Goal: Check status: Check status

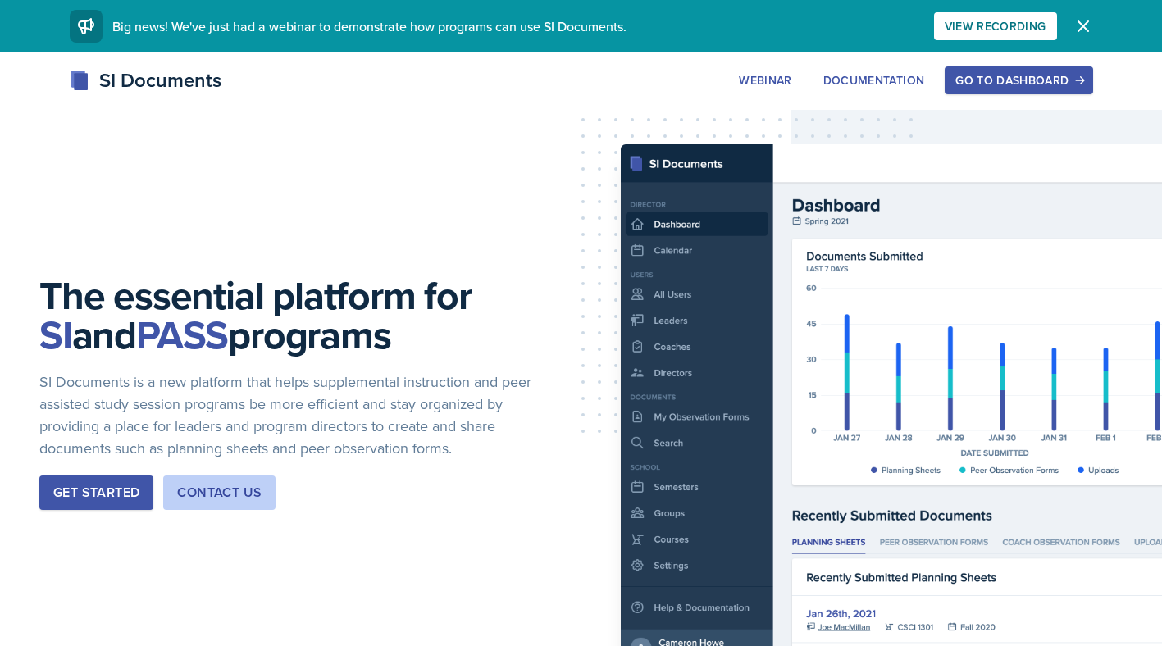
click at [1017, 91] on button "Go to Dashboard" at bounding box center [1019, 80] width 148 height 28
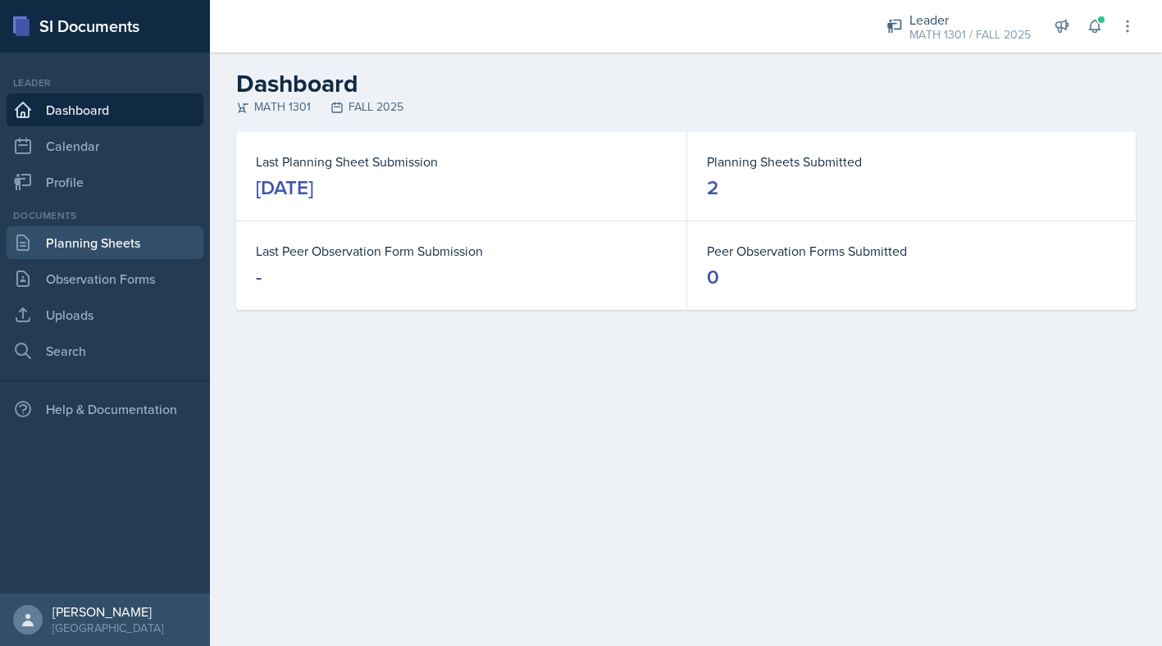
click at [99, 246] on link "Planning Sheets" at bounding box center [105, 242] width 197 height 33
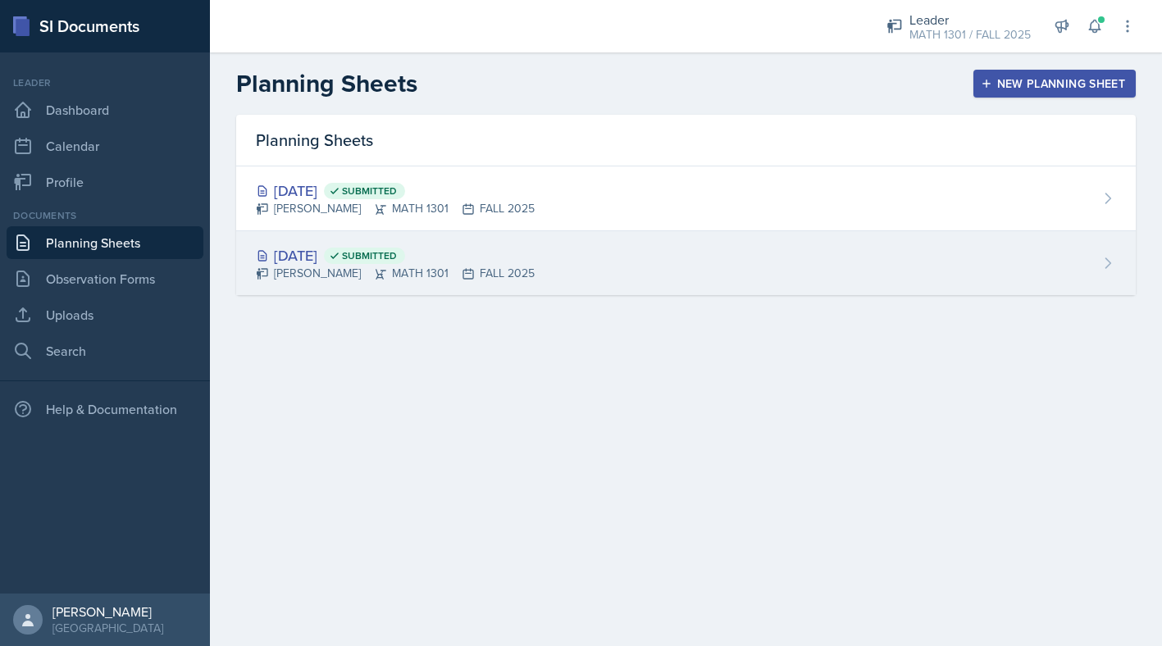
click at [337, 253] on div "[DATE] Submitted" at bounding box center [395, 255] width 279 height 22
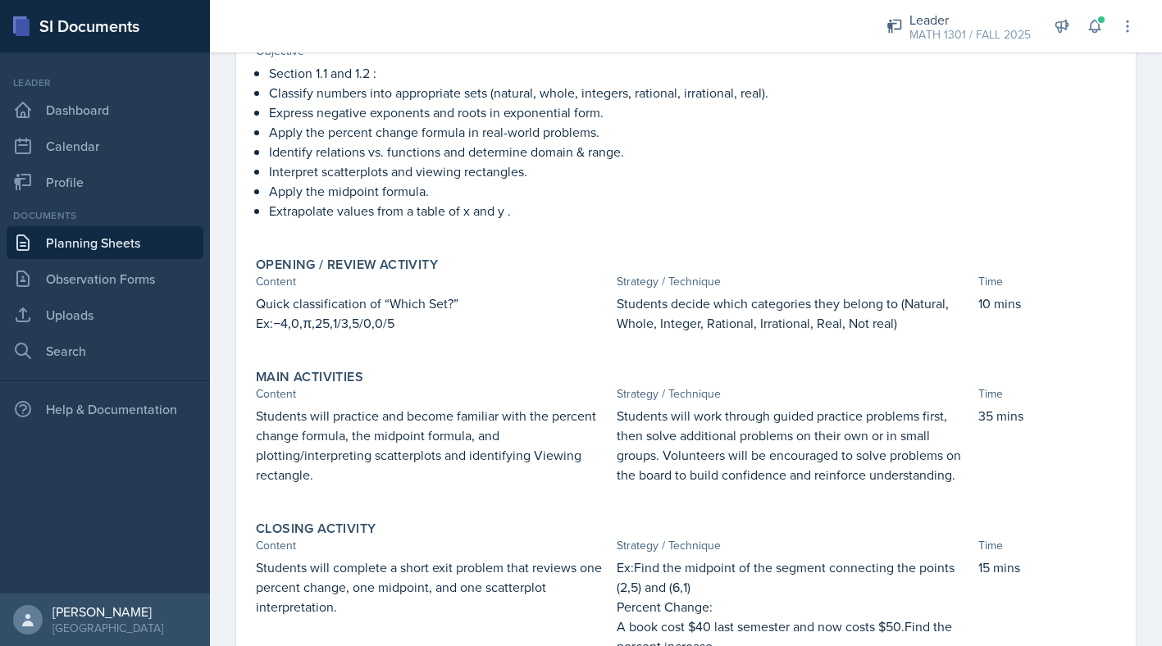
scroll to position [132, 0]
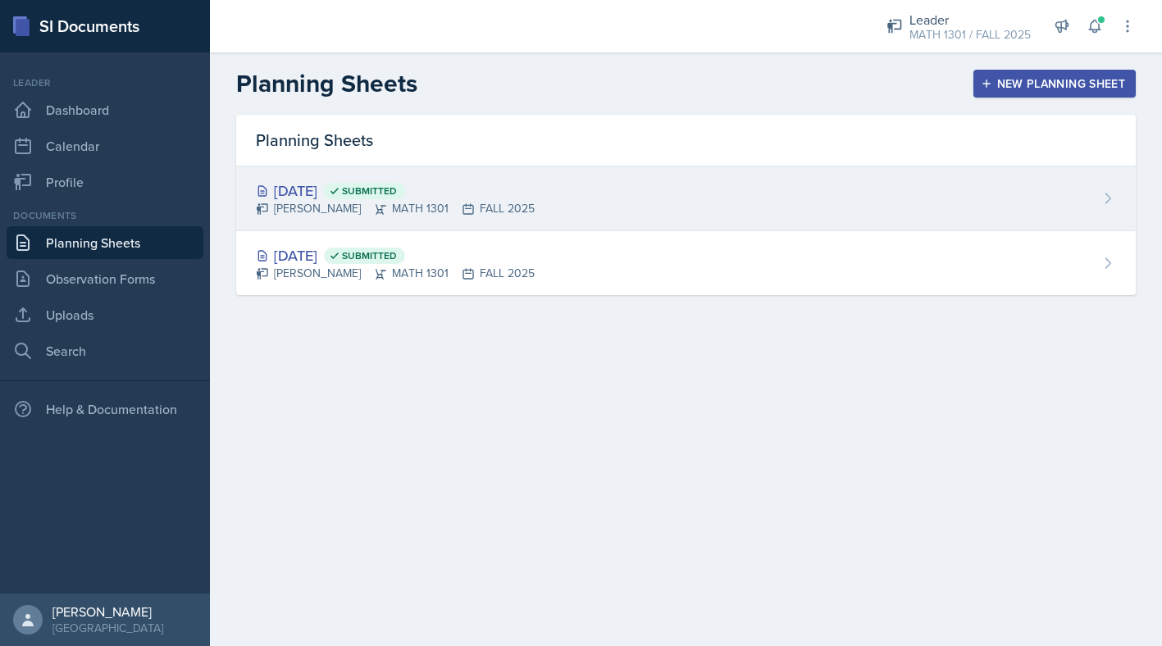
click at [331, 196] on div "[DATE] Submitted" at bounding box center [395, 191] width 279 height 22
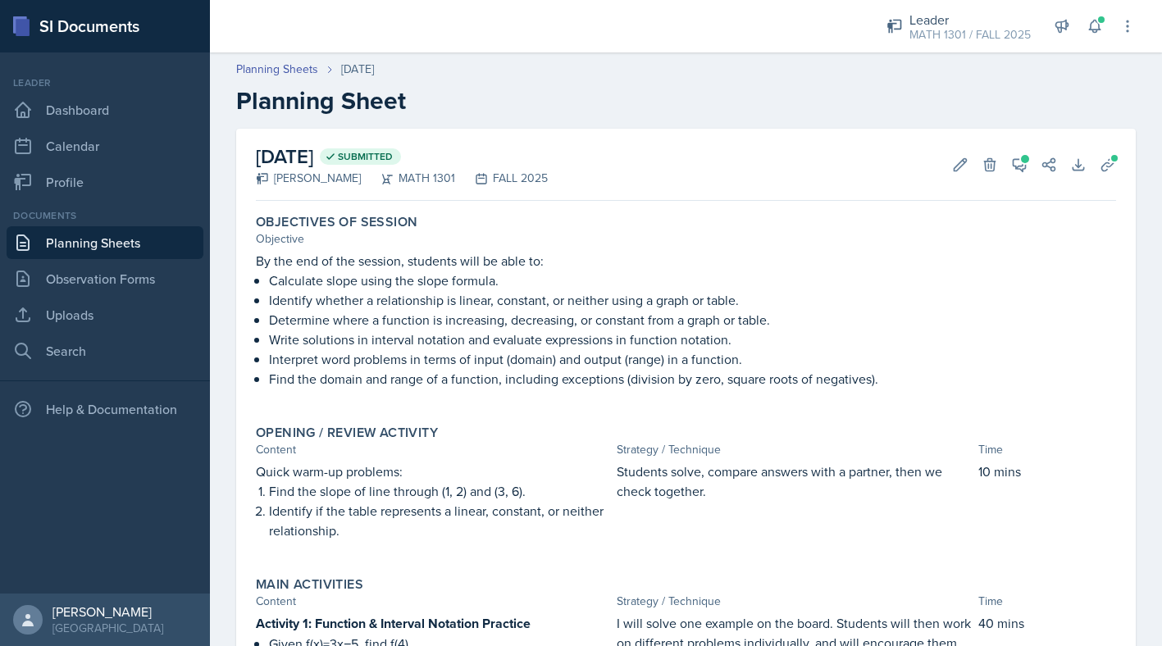
click at [95, 245] on link "Planning Sheets" at bounding box center [105, 242] width 197 height 33
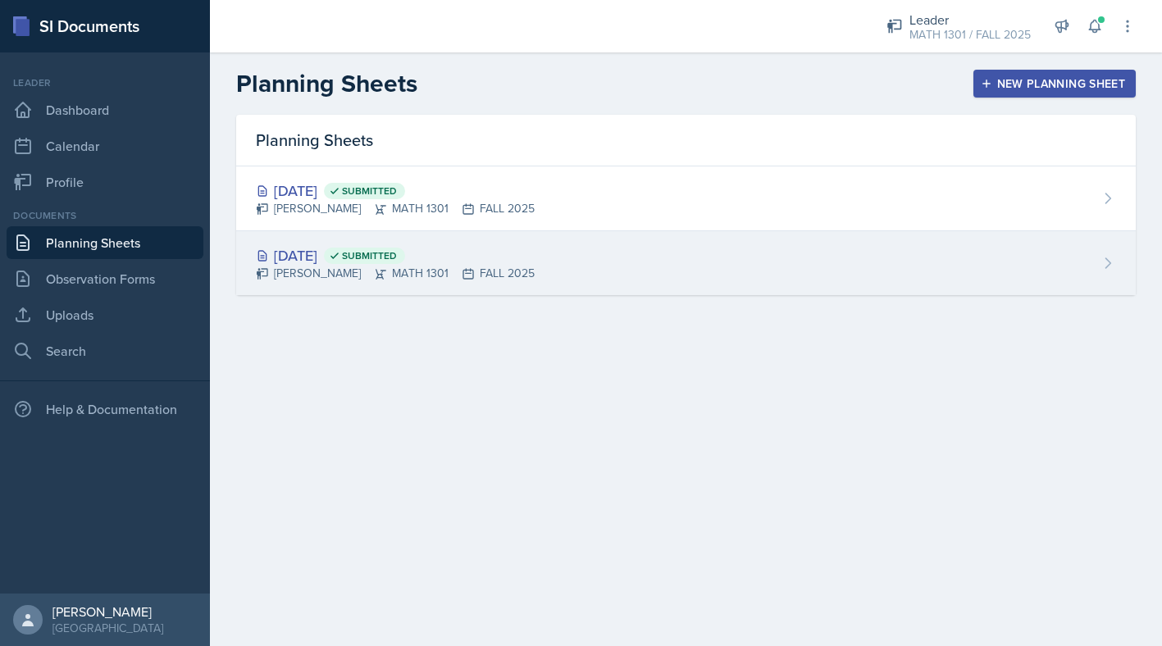
click at [358, 248] on div "[DATE] Submitted" at bounding box center [395, 255] width 279 height 22
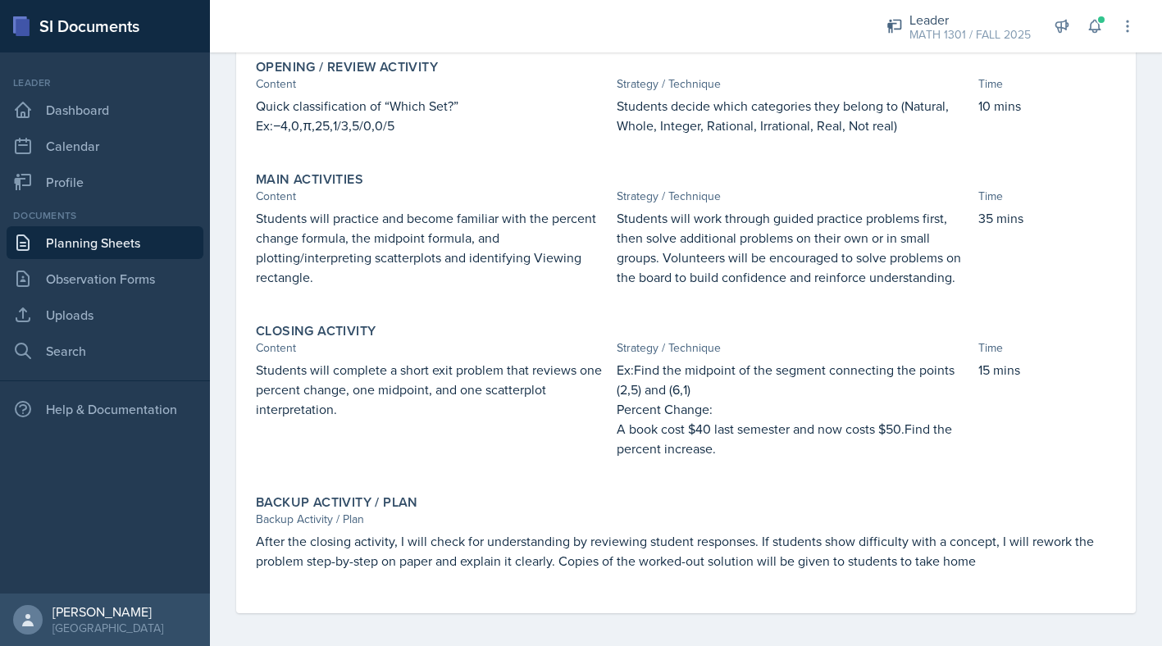
scroll to position [384, 0]
click at [135, 243] on link "Planning Sheets" at bounding box center [105, 242] width 197 height 33
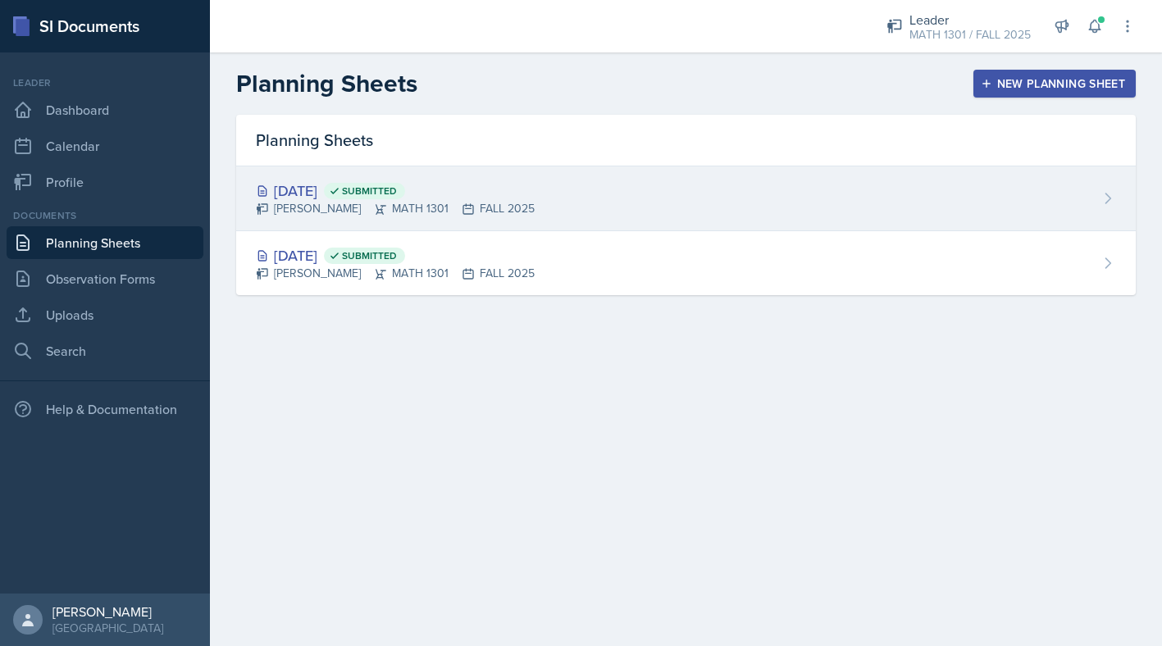
click at [347, 210] on div "[PERSON_NAME] MATH 1301 FALL 2025" at bounding box center [395, 208] width 279 height 17
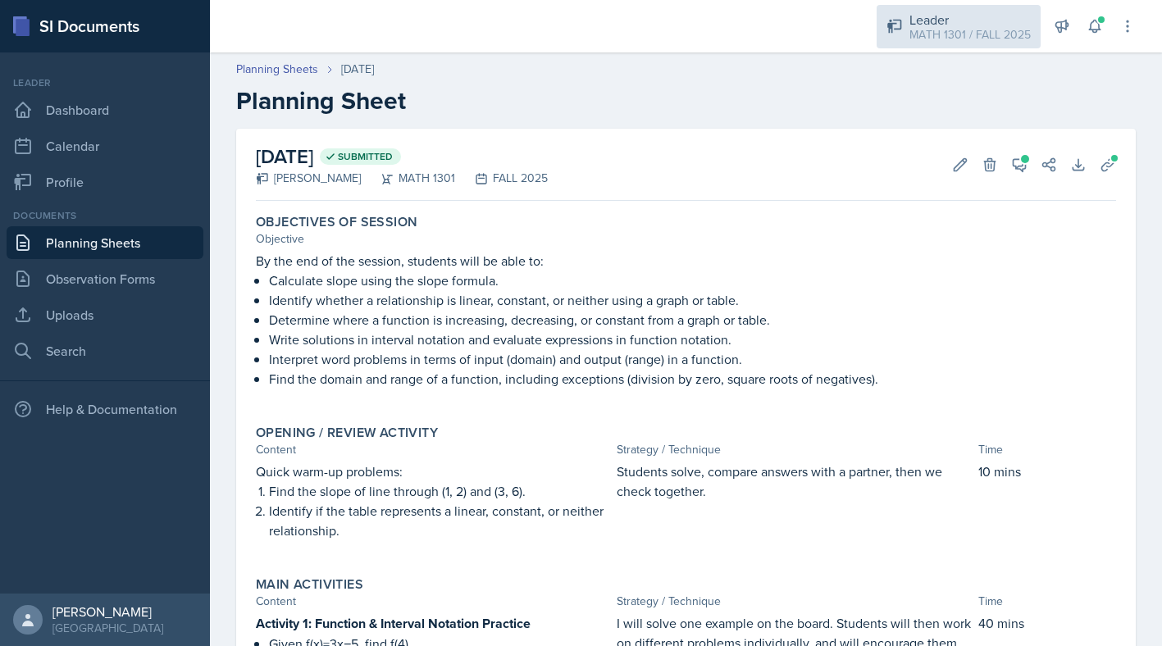
click at [912, 36] on div "MATH 1301 / FALL 2025" at bounding box center [970, 34] width 121 height 17
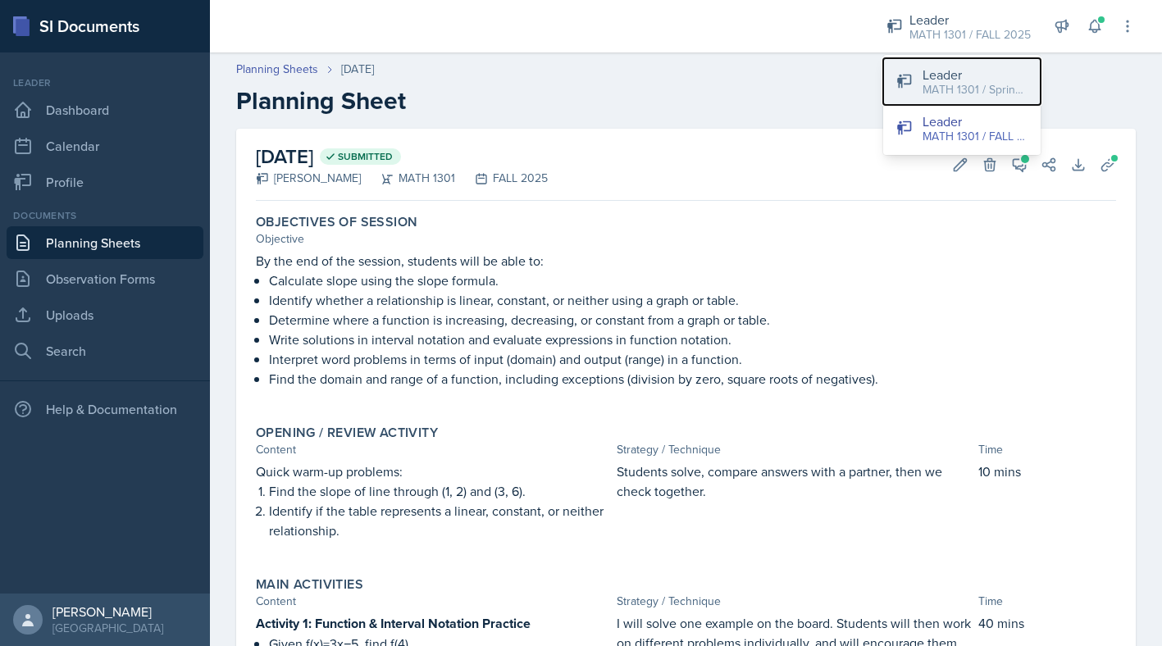
click at [906, 80] on icon at bounding box center [905, 81] width 16 height 16
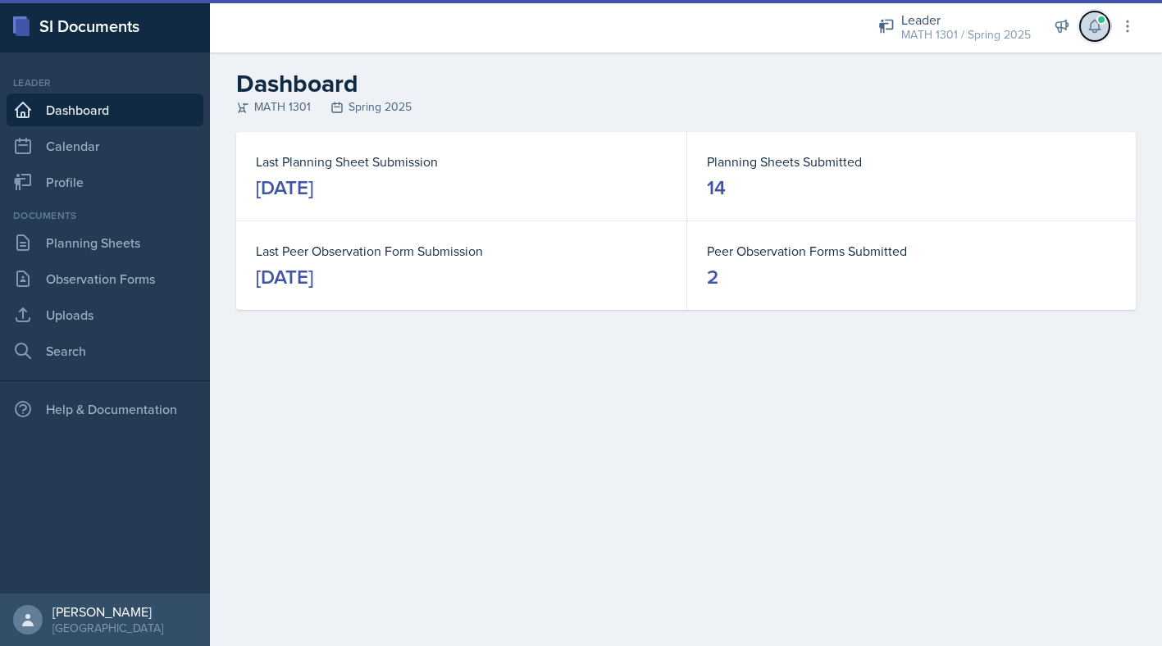
click at [1104, 29] on button at bounding box center [1095, 26] width 30 height 30
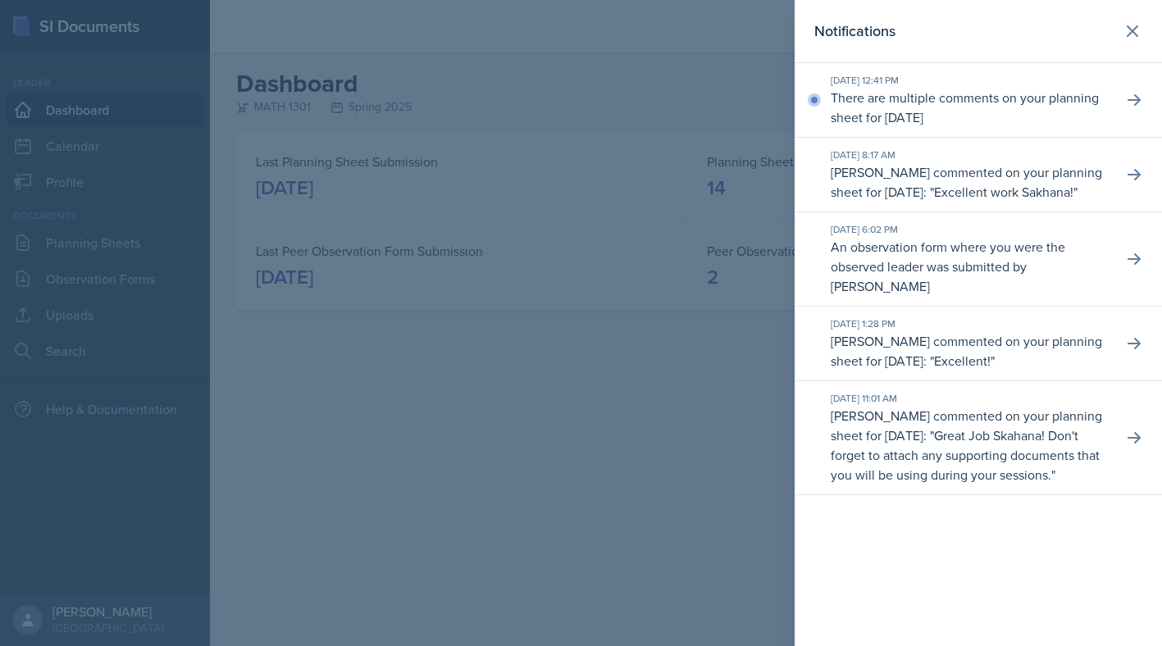
click at [1006, 101] on p "There are multiple comments on your planning sheet for [DATE]" at bounding box center [970, 107] width 279 height 39
click at [1129, 96] on icon at bounding box center [1134, 100] width 16 height 16
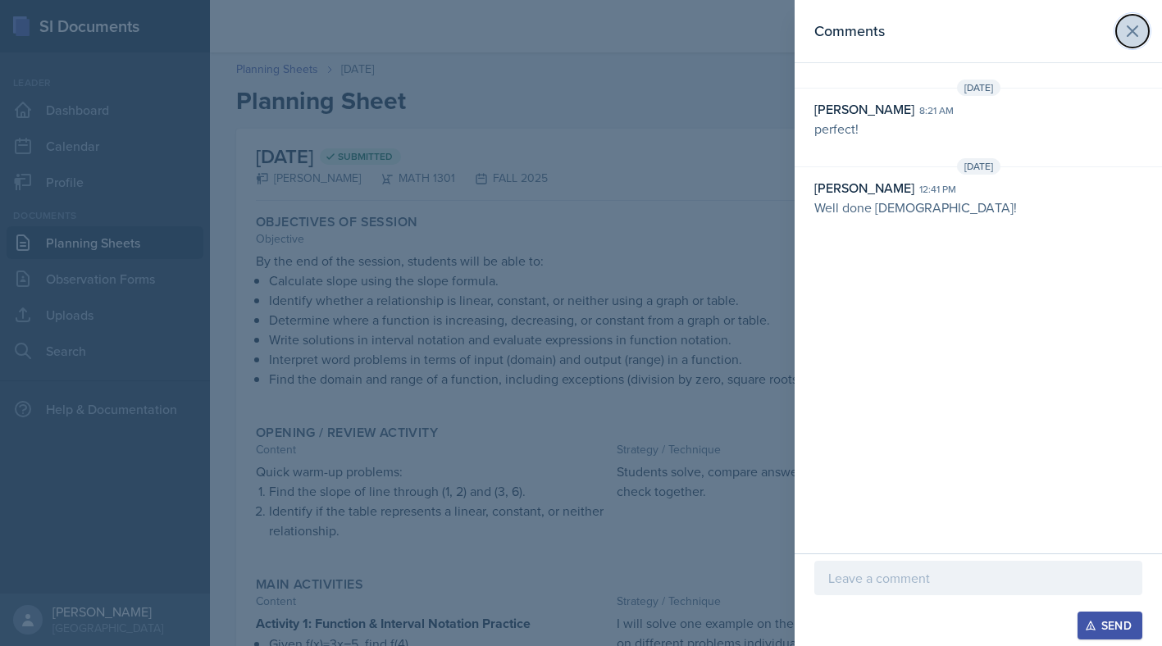
click at [1133, 34] on icon at bounding box center [1133, 31] width 20 height 20
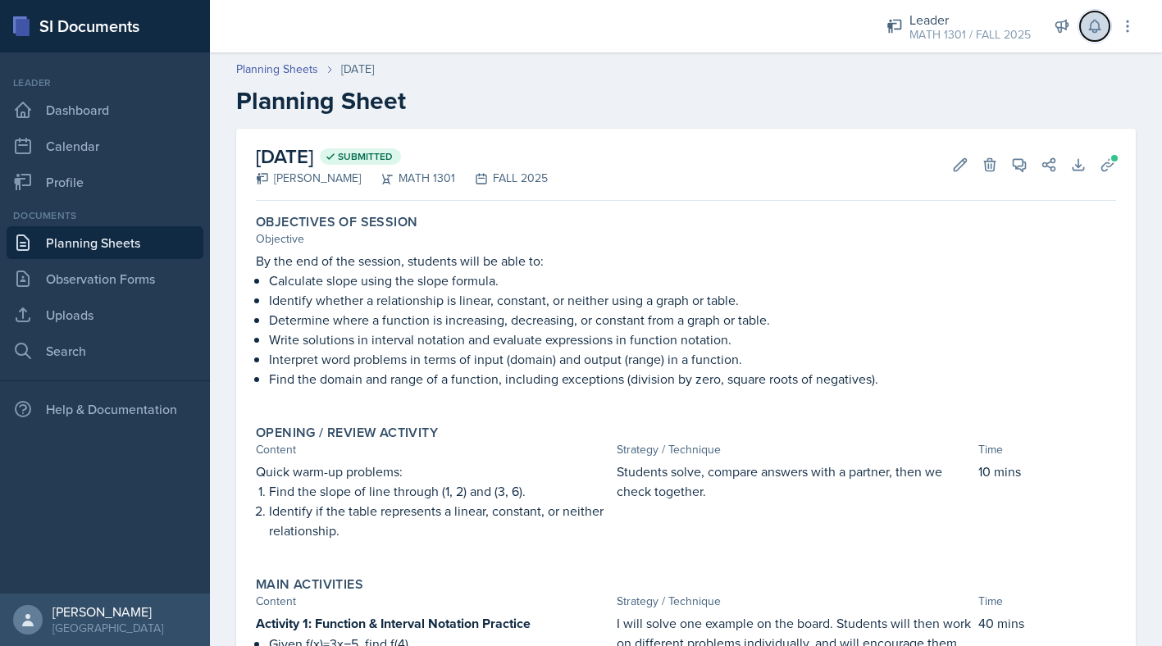
click at [1093, 33] on icon at bounding box center [1095, 26] width 16 height 16
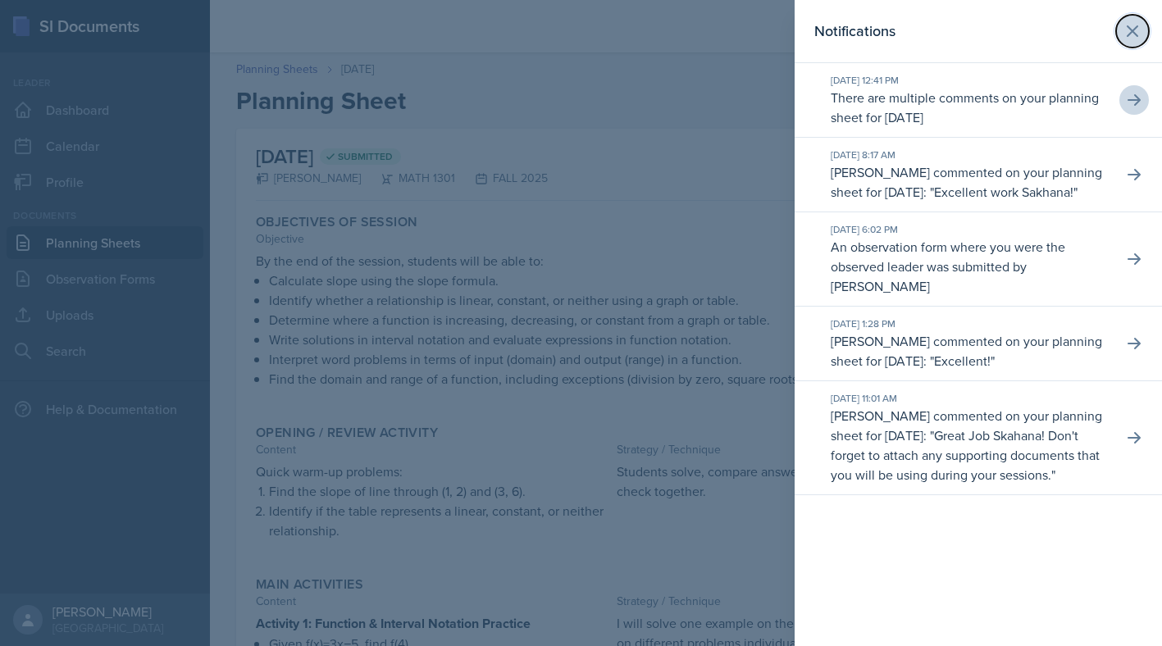
click at [1123, 30] on icon at bounding box center [1133, 31] width 20 height 20
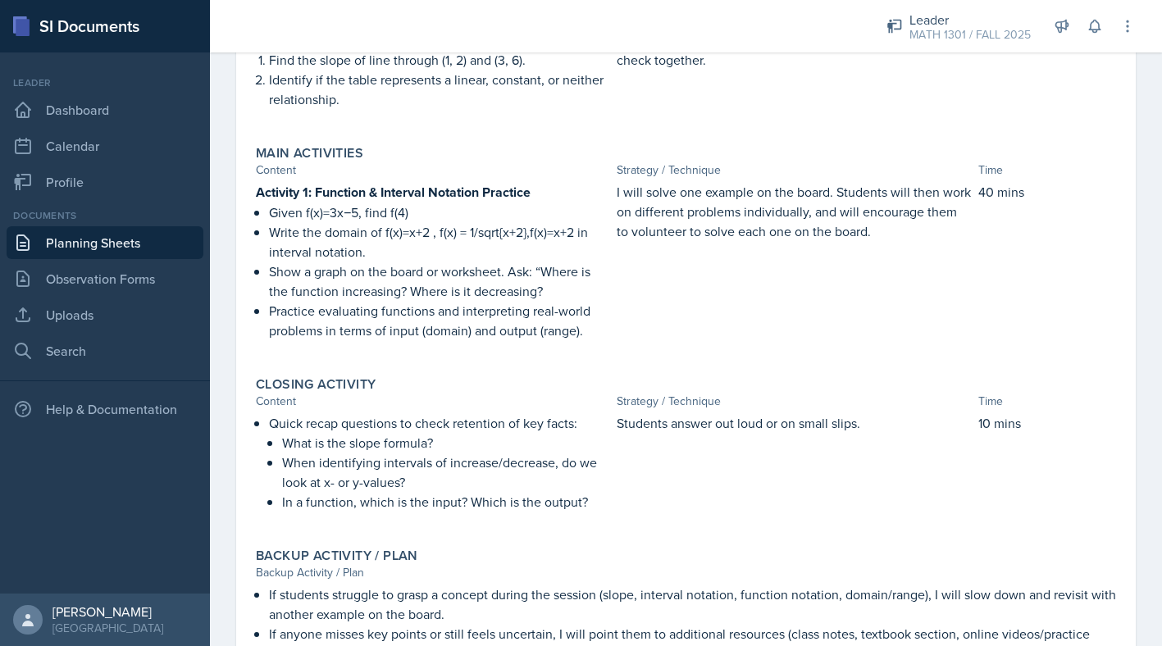
scroll to position [49, 0]
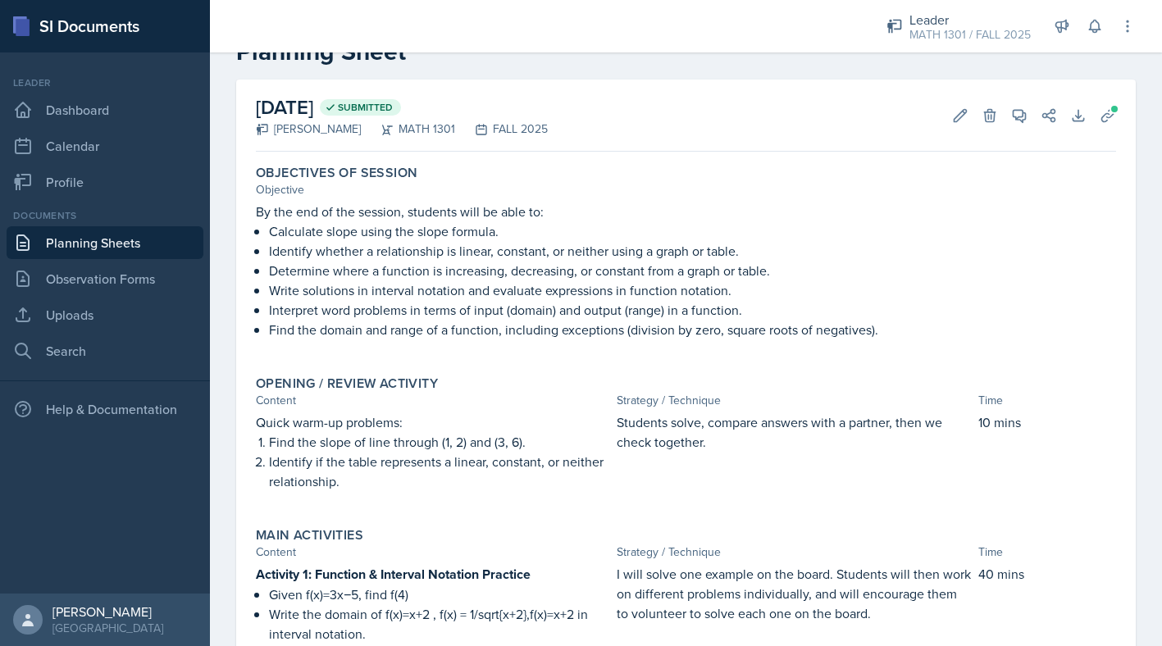
click at [136, 253] on link "Planning Sheets" at bounding box center [105, 242] width 197 height 33
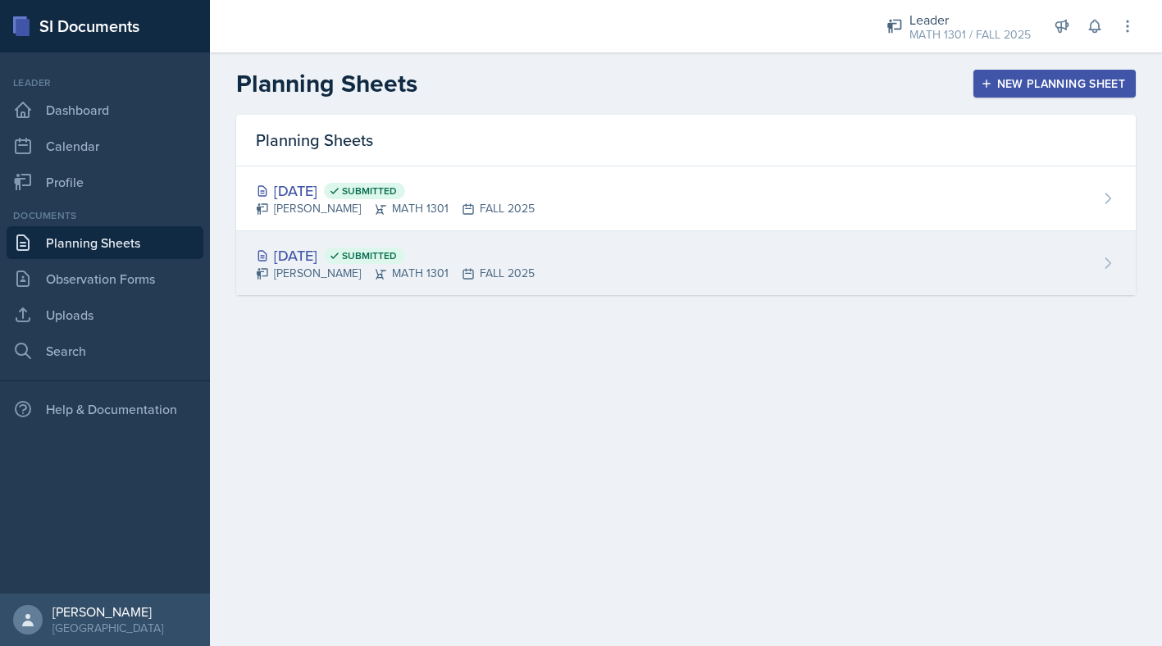
click at [341, 250] on div "[DATE] Submitted" at bounding box center [395, 255] width 279 height 22
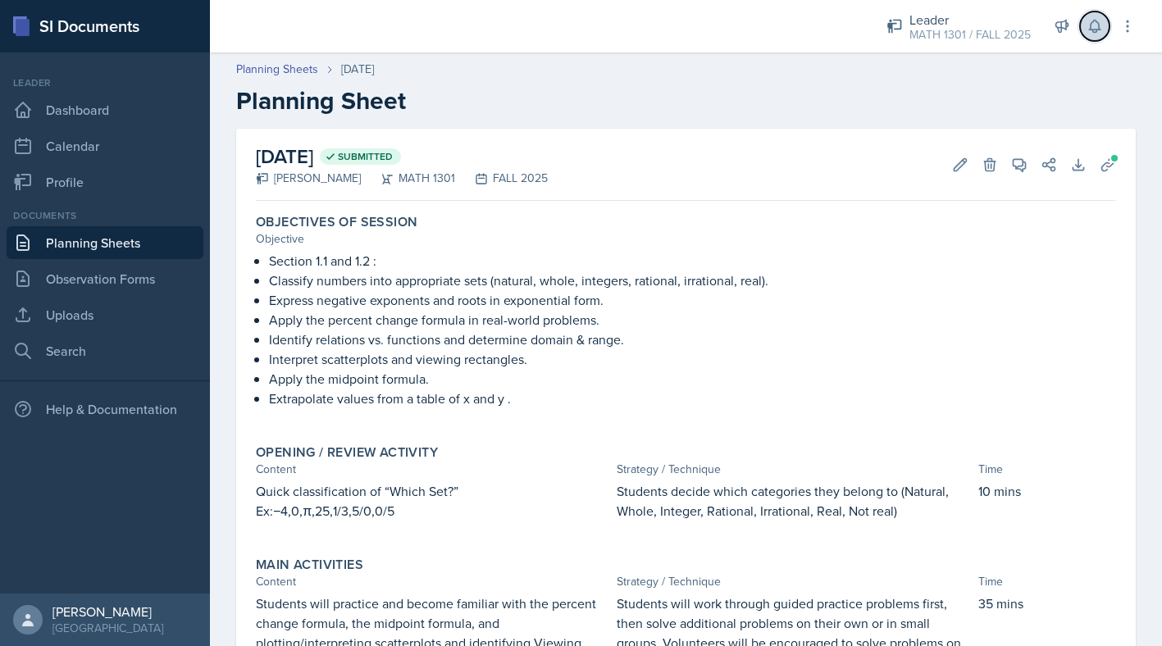
click at [1095, 36] on button at bounding box center [1095, 26] width 30 height 30
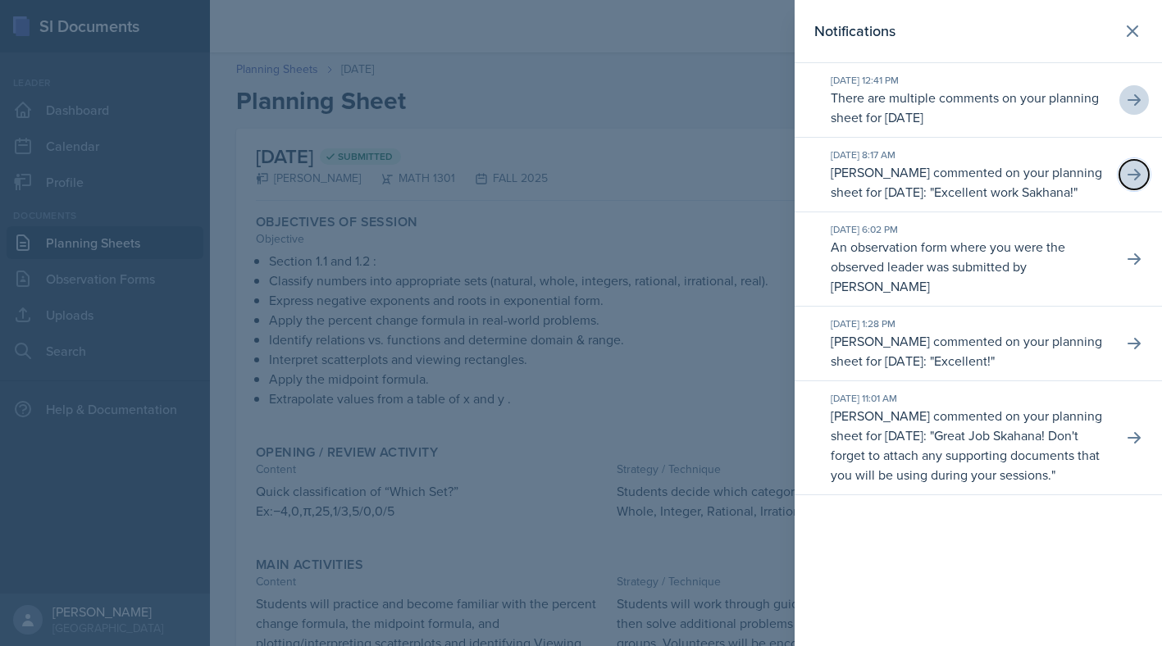
click at [1137, 170] on button at bounding box center [1135, 175] width 30 height 30
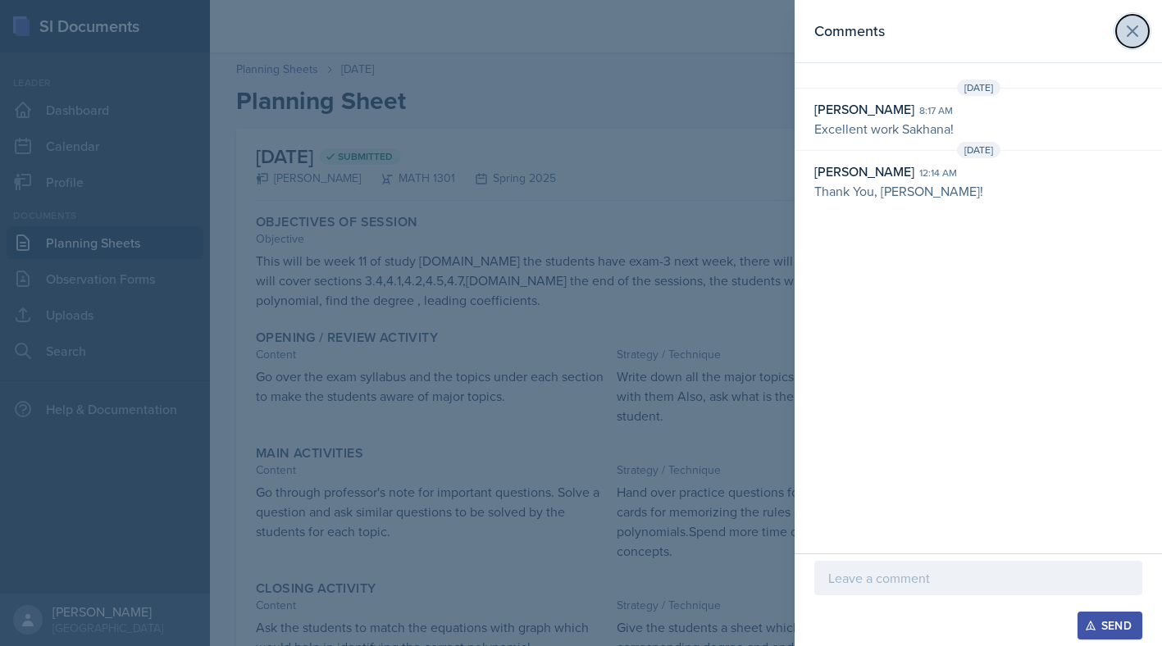
click at [1133, 34] on icon at bounding box center [1133, 31] width 20 height 20
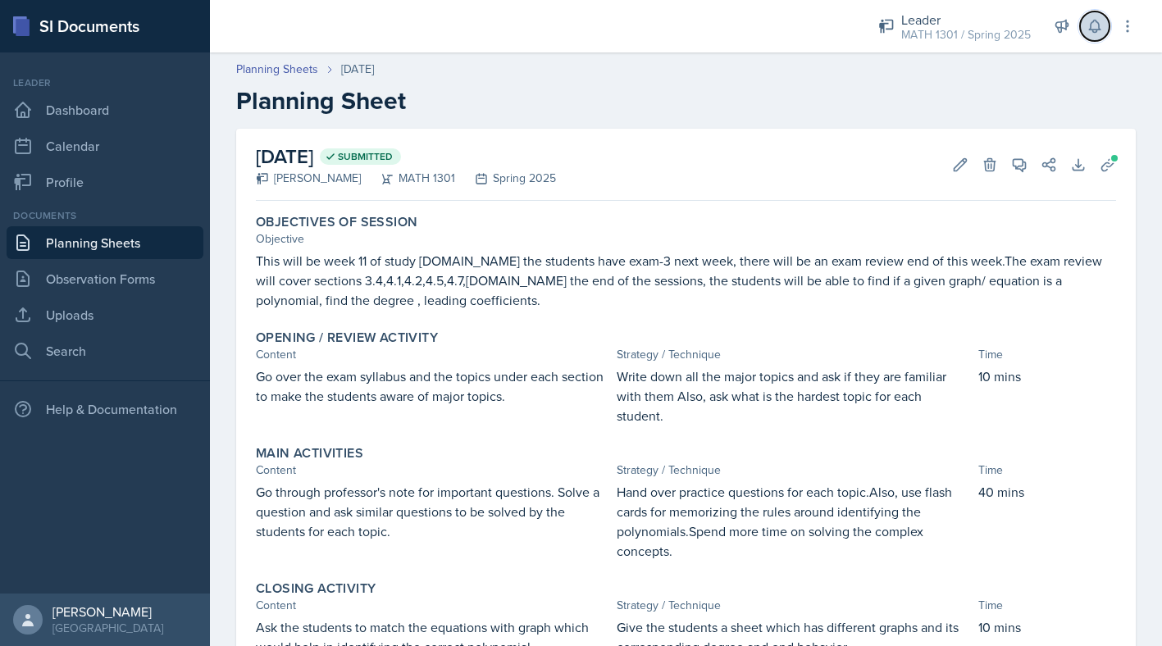
click at [1093, 37] on button at bounding box center [1095, 26] width 30 height 30
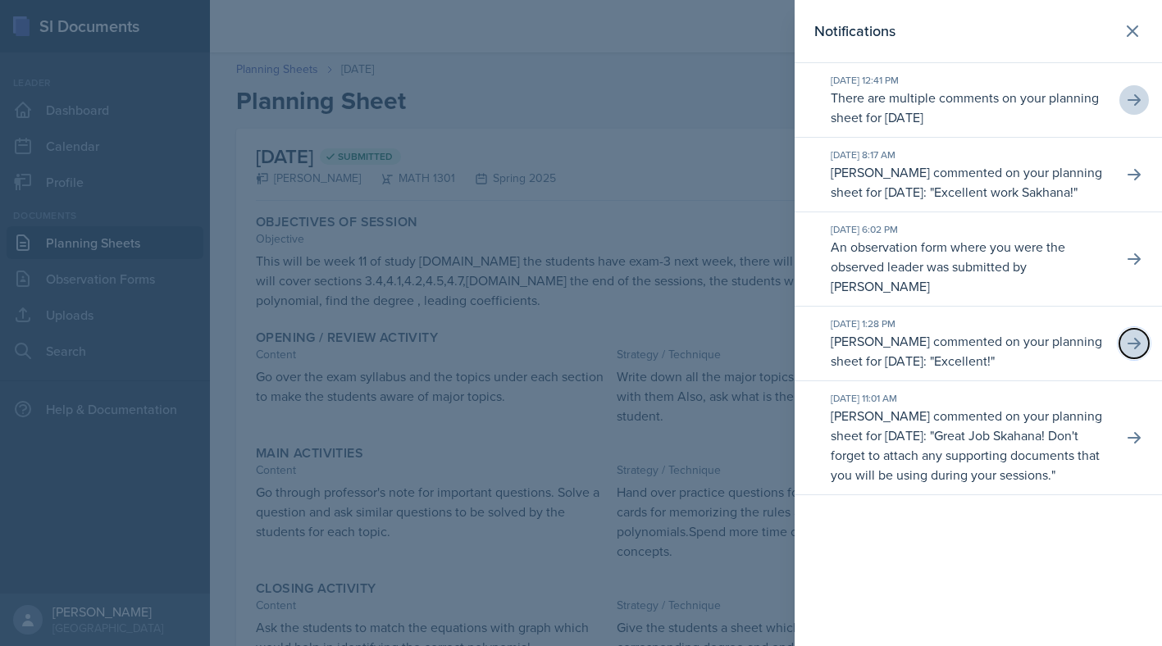
click at [1124, 358] on button at bounding box center [1135, 344] width 30 height 30
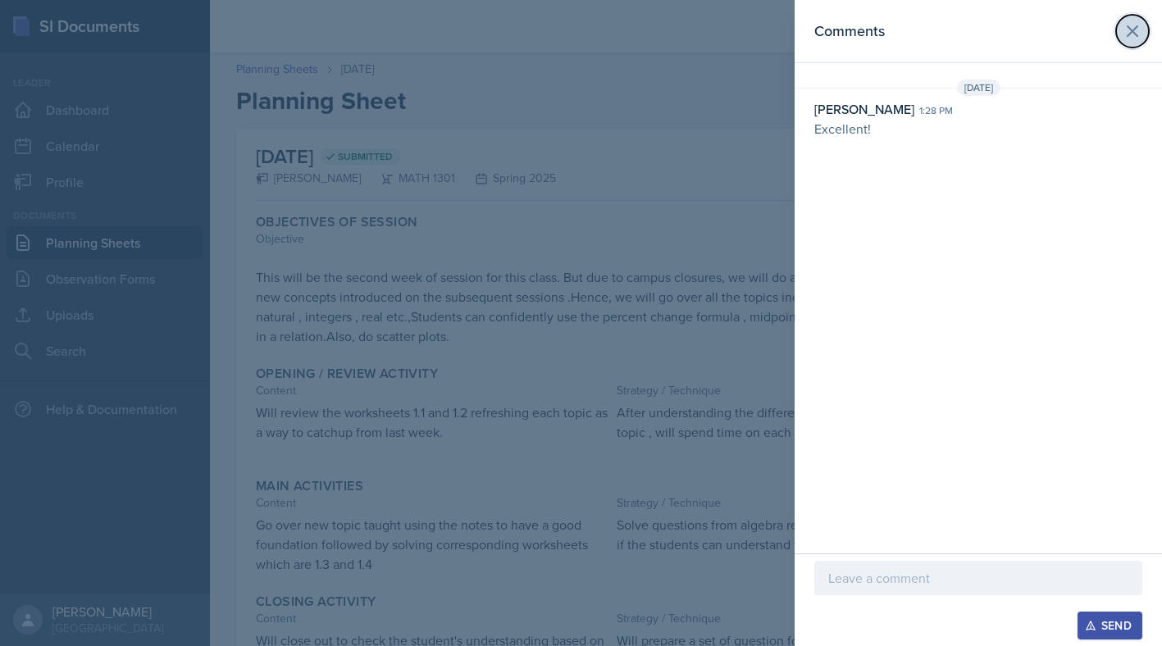
click at [1129, 28] on icon at bounding box center [1133, 31] width 10 height 10
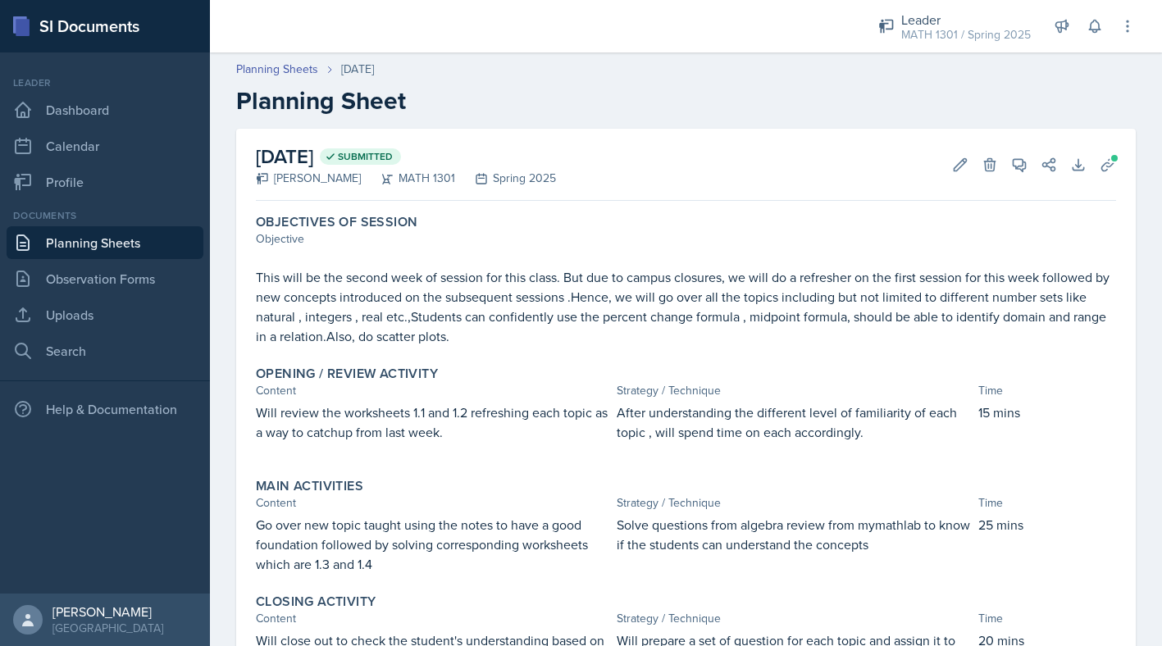
click at [119, 245] on link "Planning Sheets" at bounding box center [105, 242] width 197 height 33
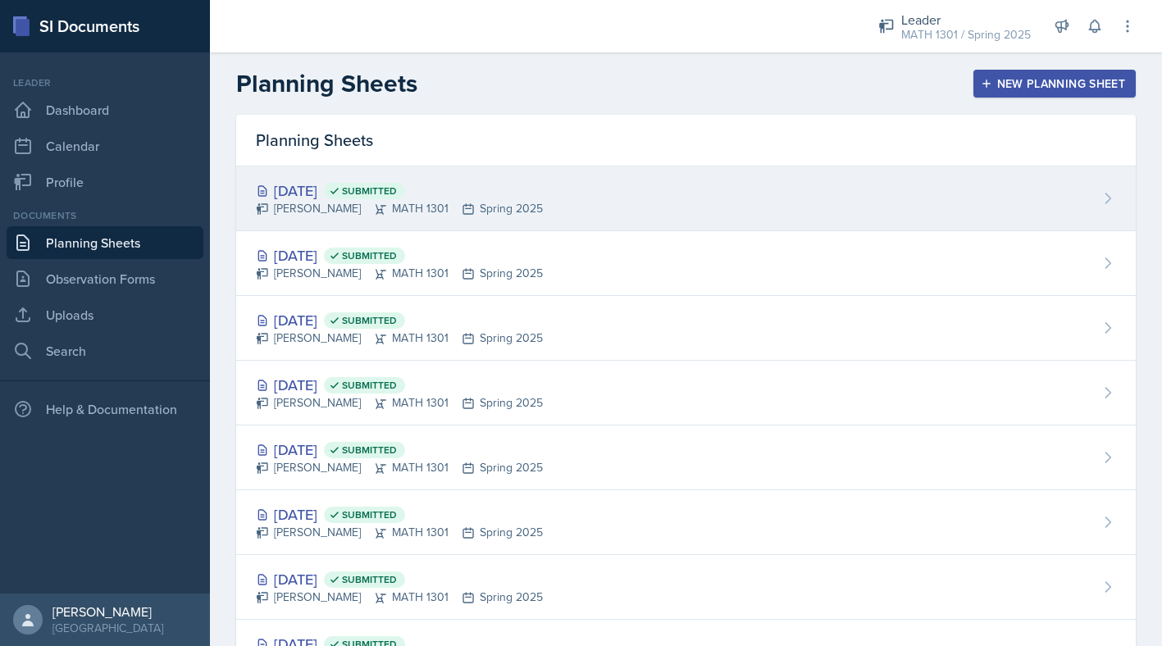
click at [303, 188] on div "[DATE] Submitted" at bounding box center [399, 191] width 287 height 22
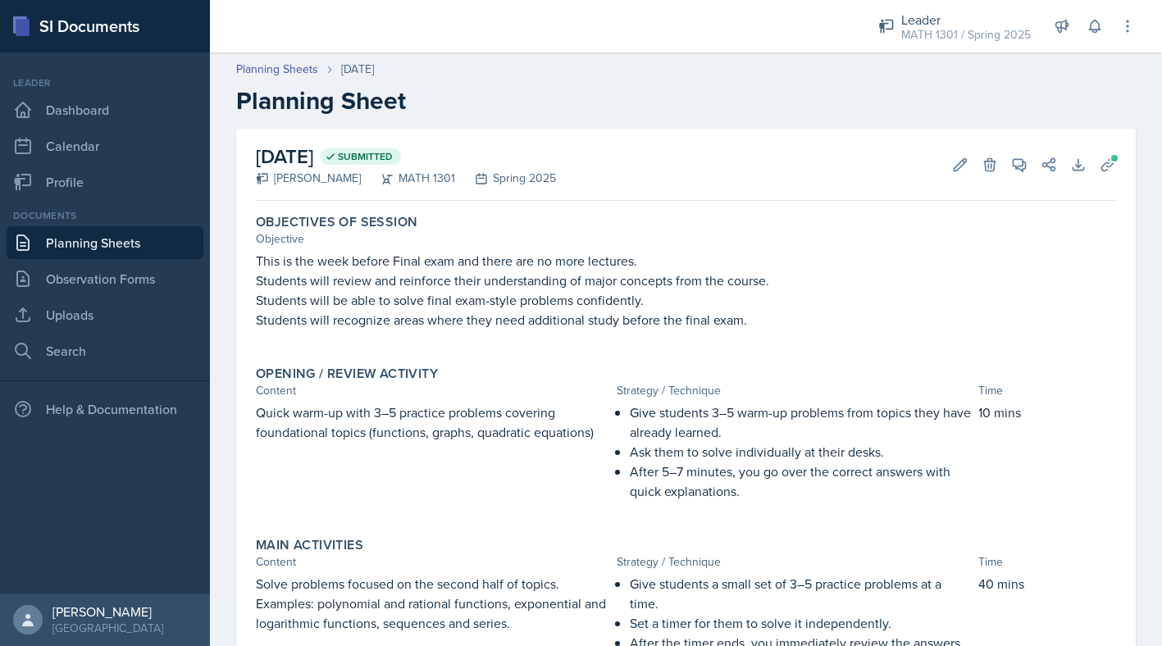
click at [157, 242] on link "Planning Sheets" at bounding box center [105, 242] width 197 height 33
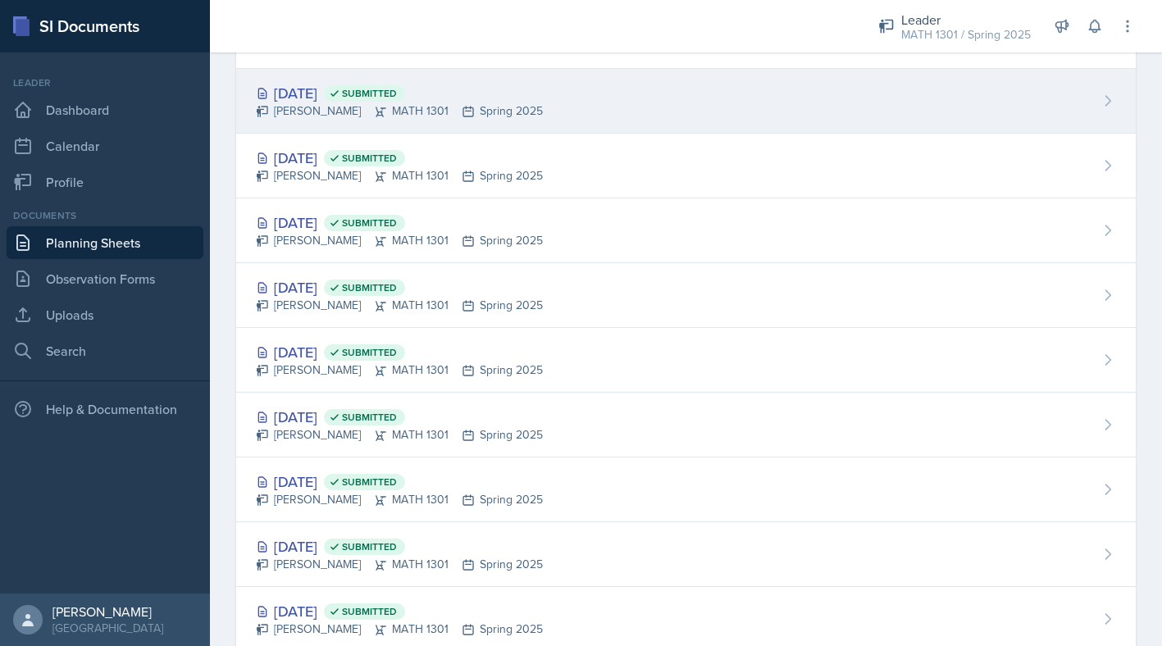
scroll to position [466, 0]
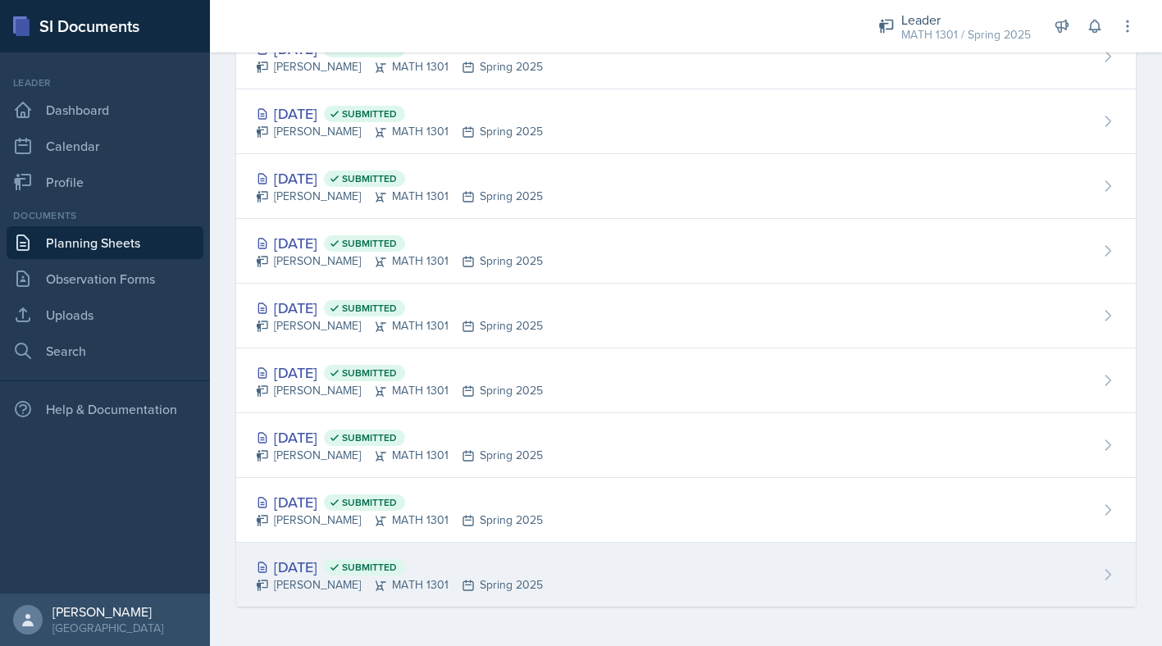
click at [317, 543] on div "[DATE] Submitted [PERSON_NAME] MATH 1301 Spring 2025" at bounding box center [686, 575] width 900 height 64
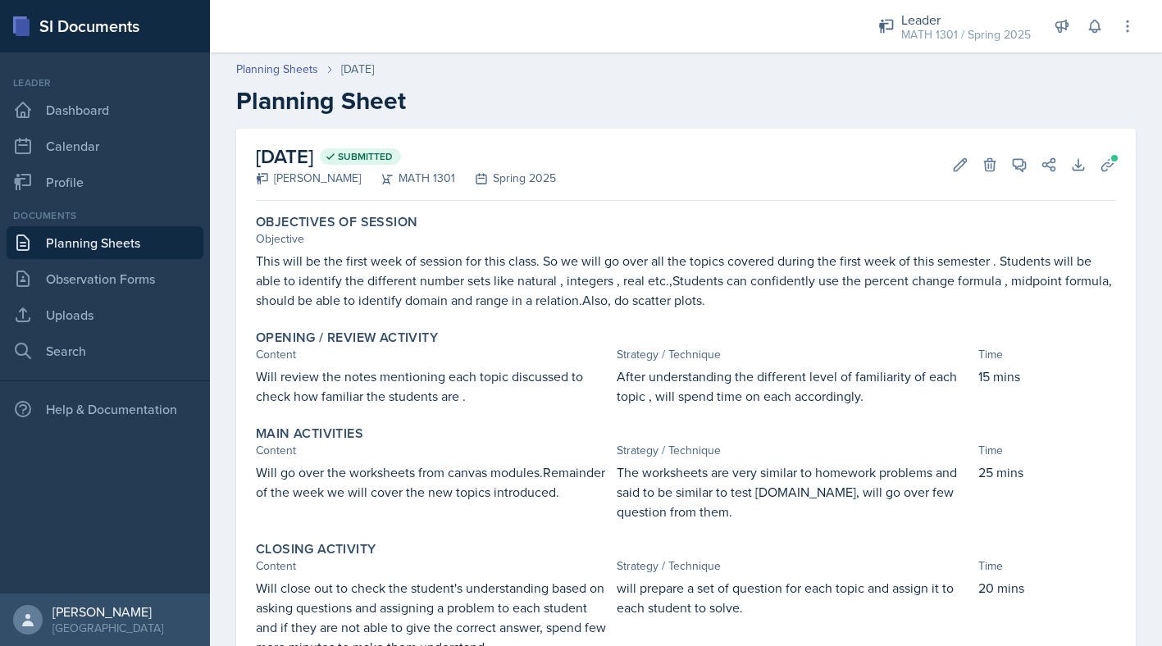
click at [138, 250] on link "Planning Sheets" at bounding box center [105, 242] width 197 height 33
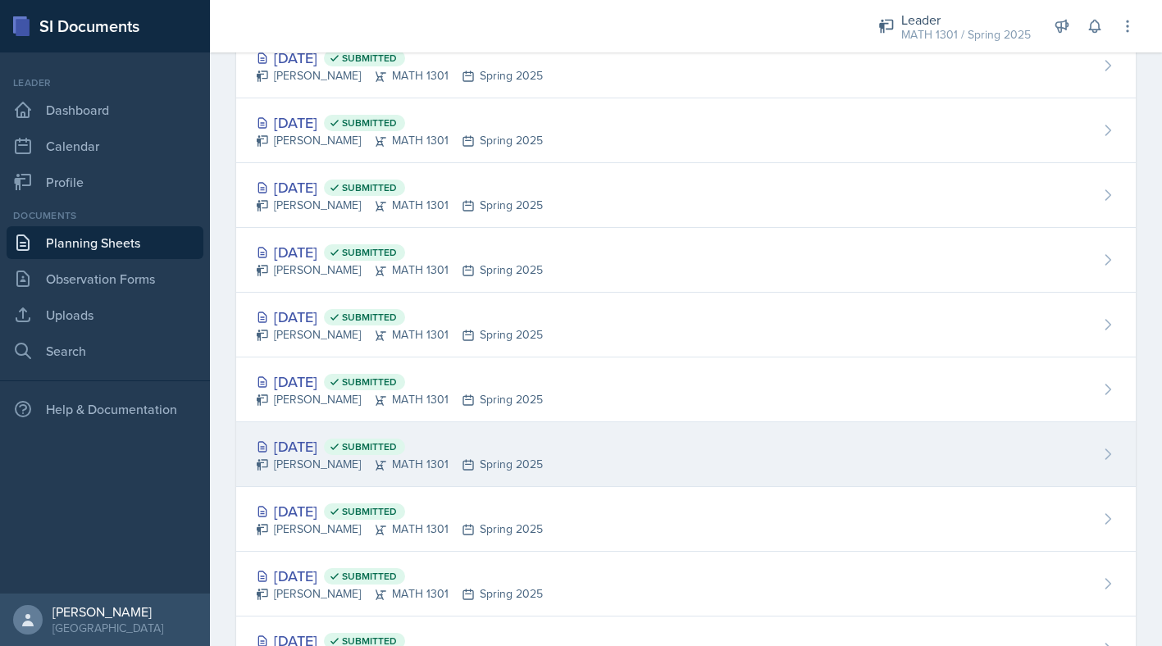
scroll to position [466, 0]
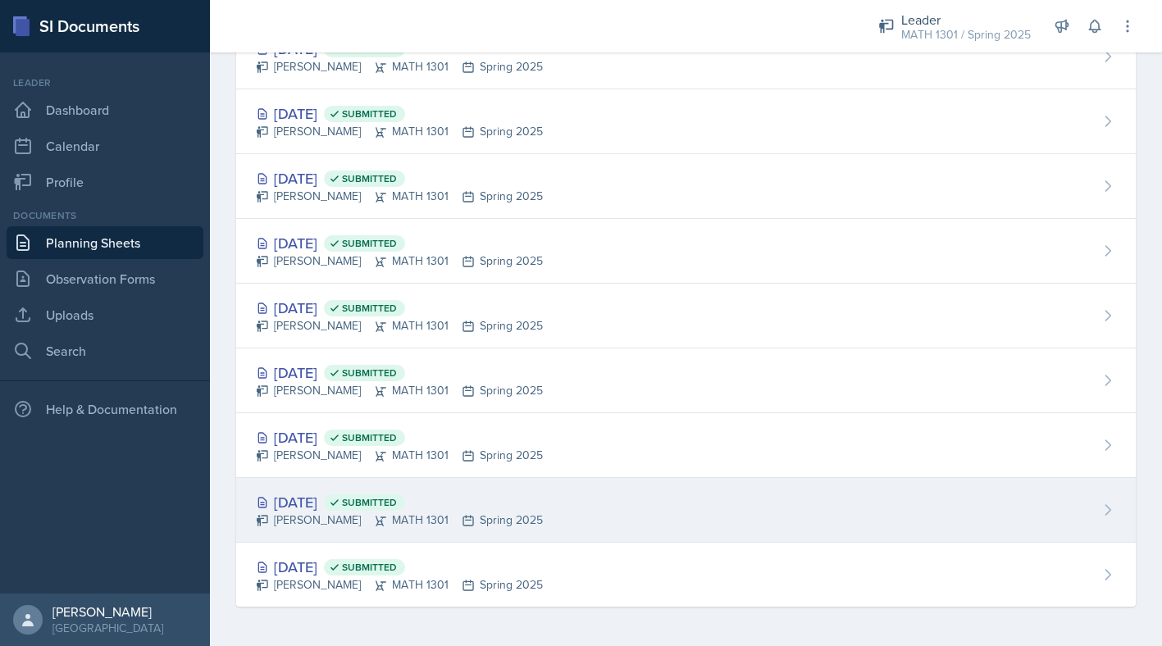
click at [323, 508] on div "[DATE] Submitted" at bounding box center [399, 502] width 287 height 22
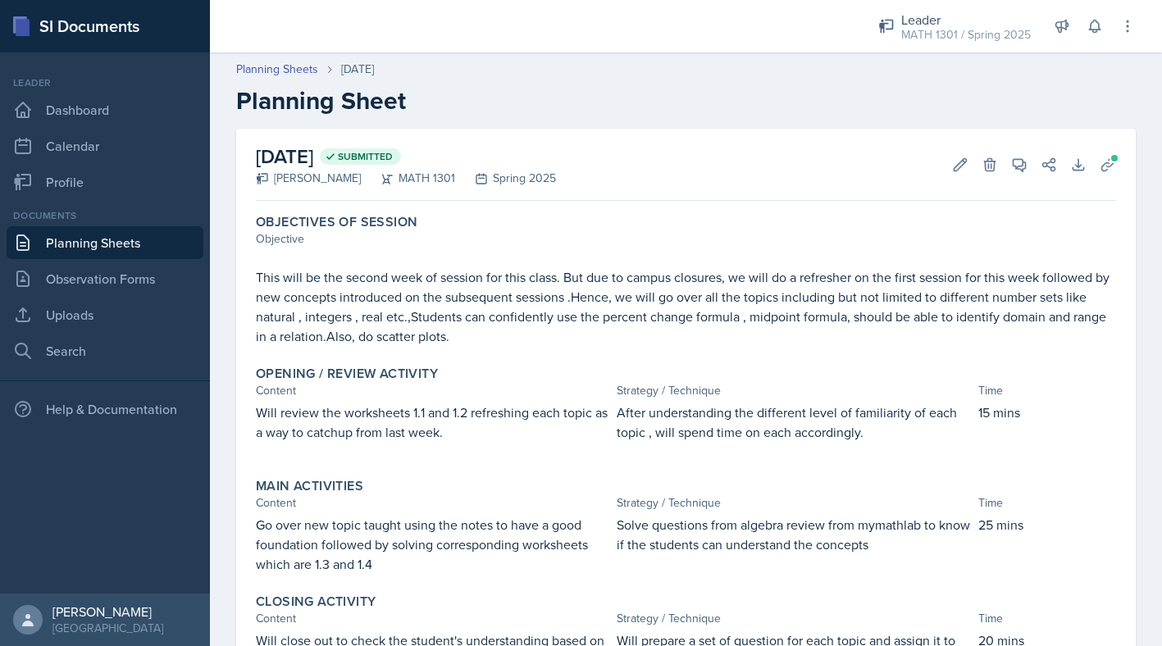
click at [145, 243] on link "Planning Sheets" at bounding box center [105, 242] width 197 height 33
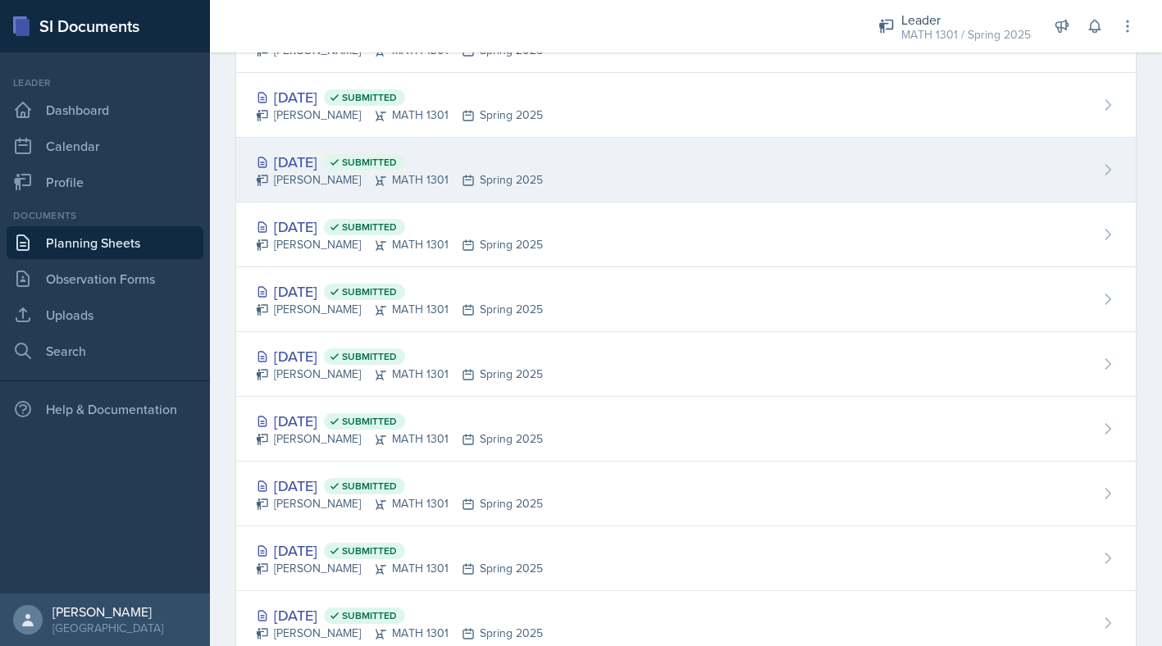
scroll to position [466, 0]
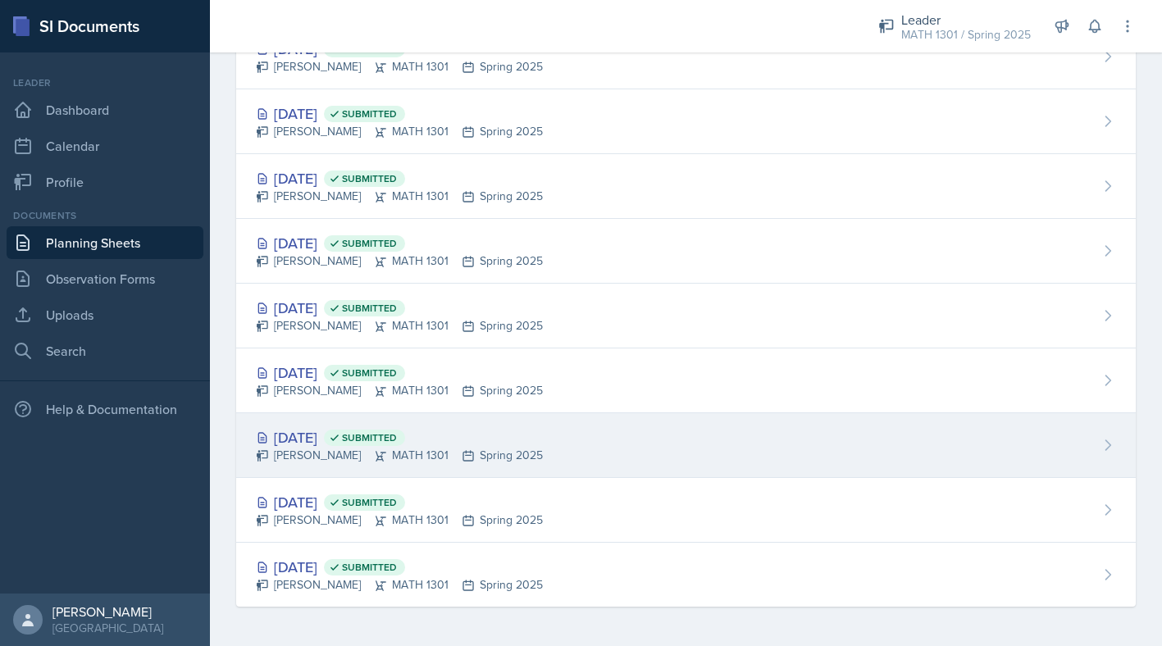
click at [354, 429] on div "[DATE] Submitted" at bounding box center [399, 438] width 287 height 22
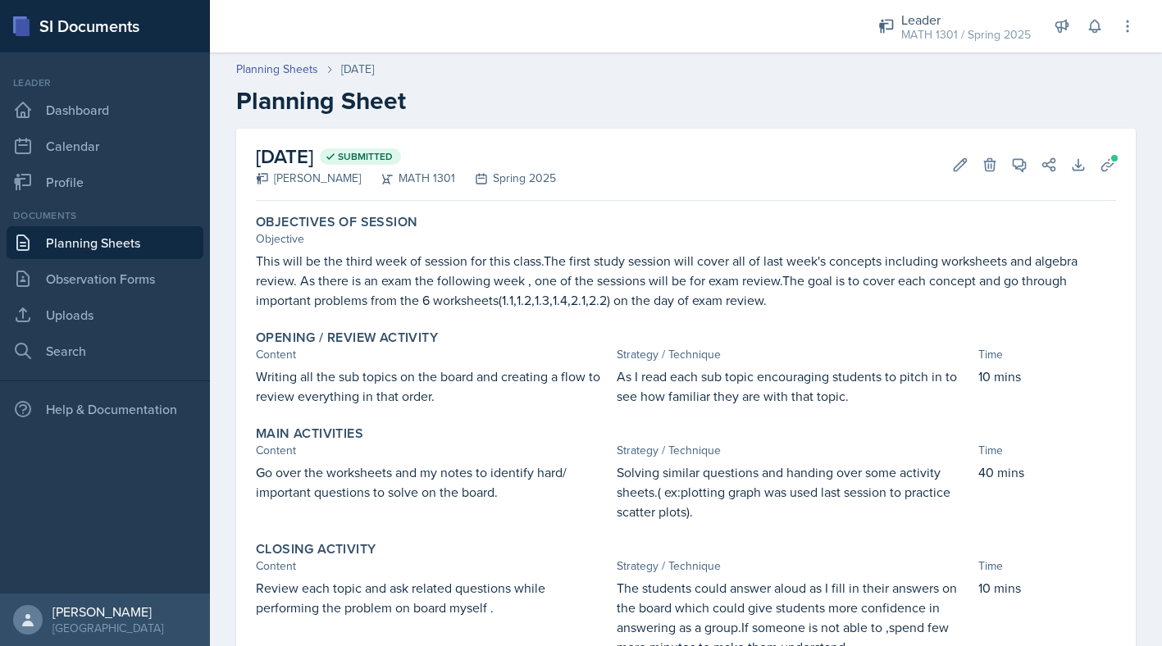
click at [150, 255] on link "Planning Sheets" at bounding box center [105, 242] width 197 height 33
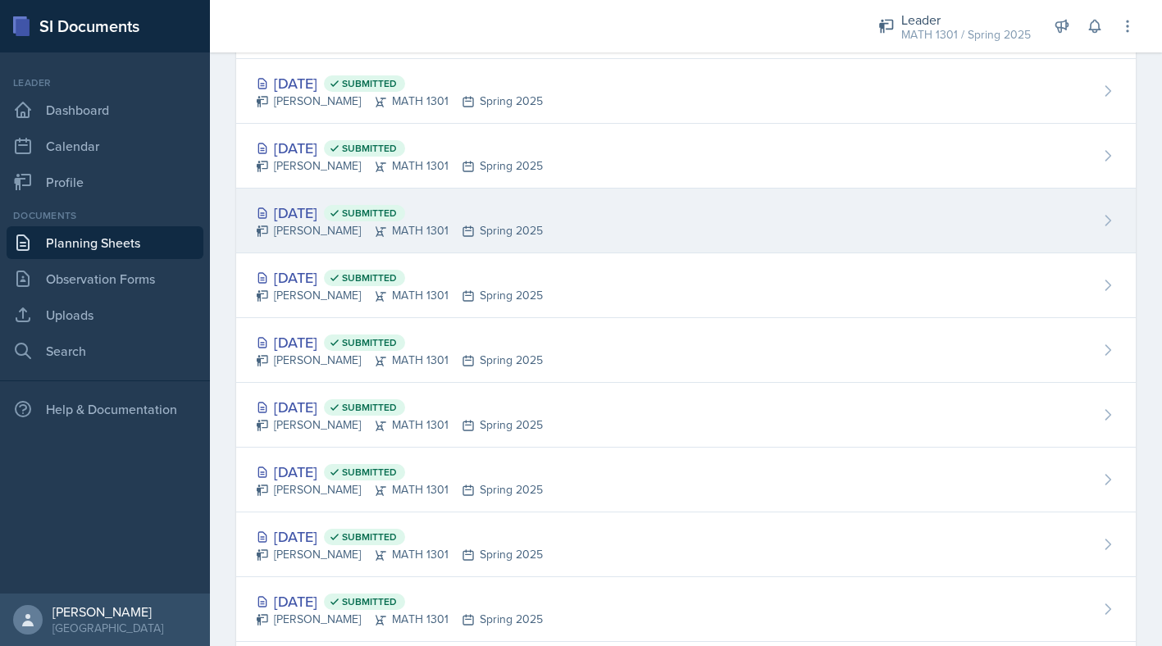
scroll to position [466, 0]
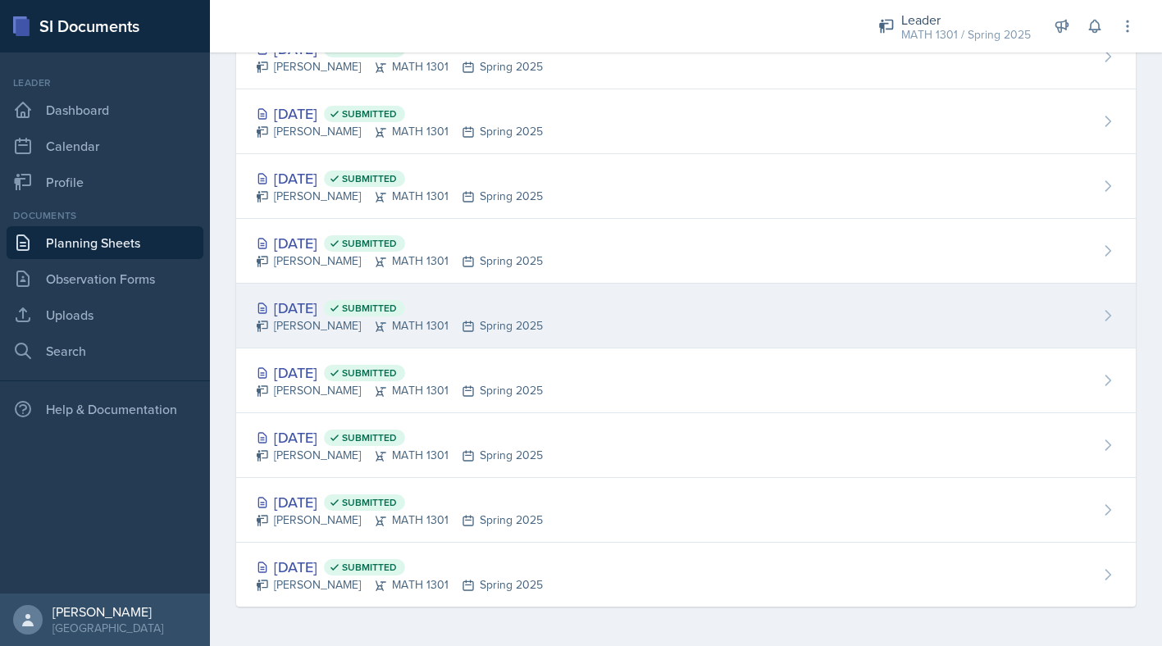
click at [375, 319] on div "[PERSON_NAME] MATH 1301 Spring 2025" at bounding box center [399, 325] width 287 height 17
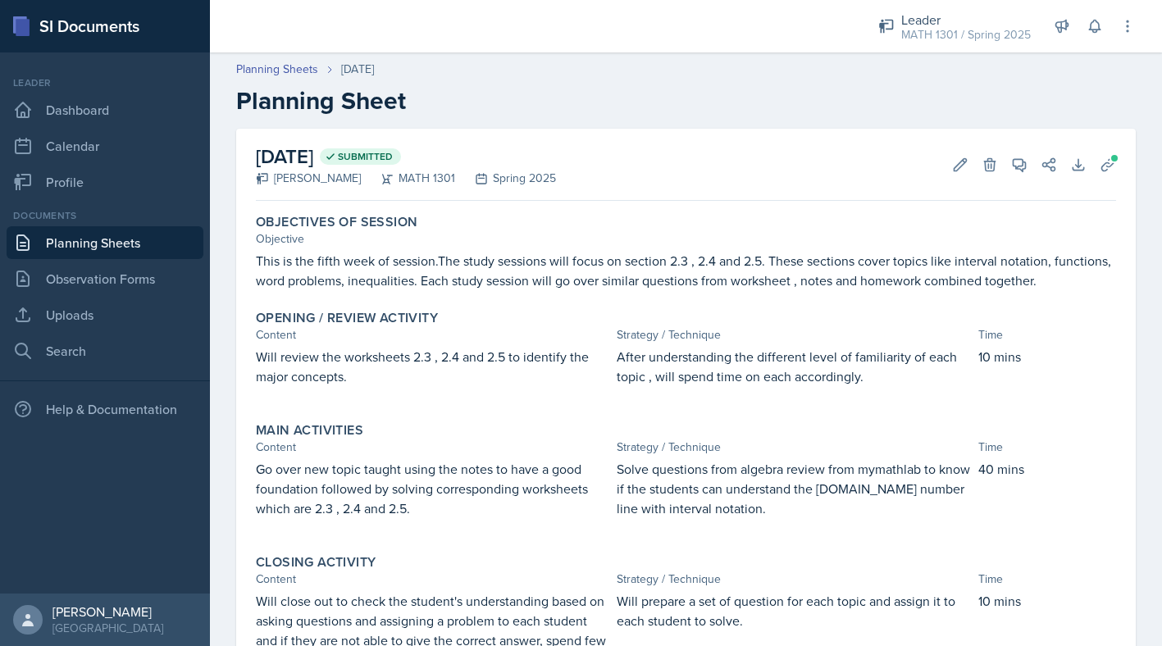
click at [94, 242] on link "Planning Sheets" at bounding box center [105, 242] width 197 height 33
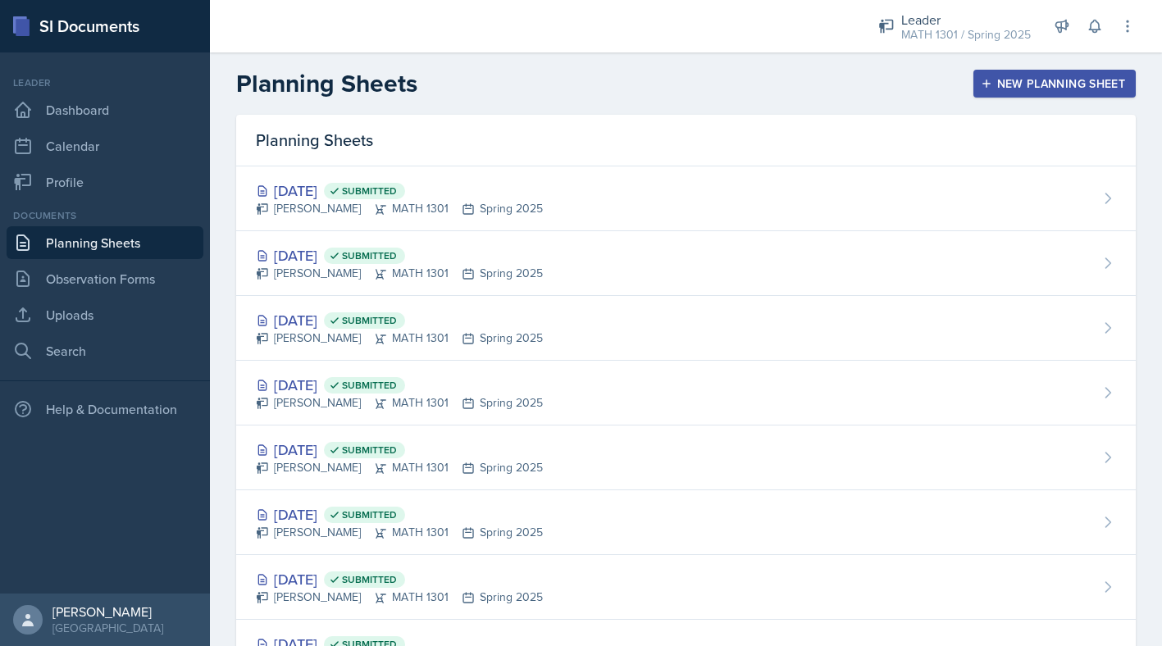
click at [70, 253] on link "Planning Sheets" at bounding box center [105, 242] width 197 height 33
click at [992, 25] on div "Leader" at bounding box center [966, 20] width 130 height 20
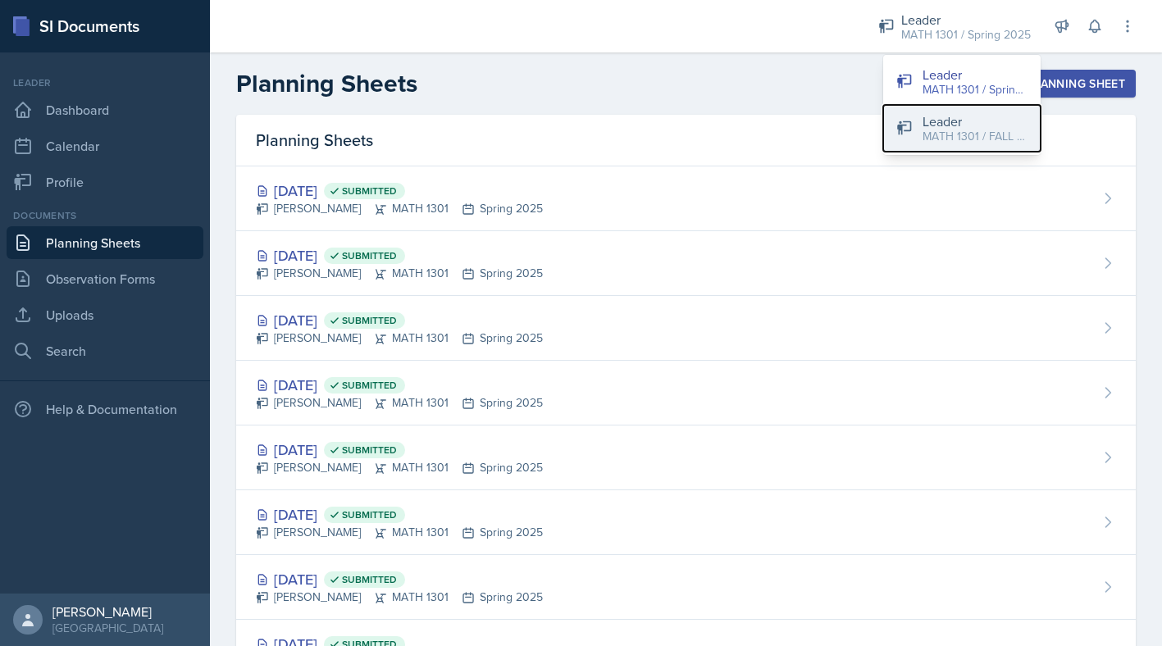
click at [918, 136] on button "Leader MATH 1301 / FALL 2025" at bounding box center [961, 128] width 157 height 47
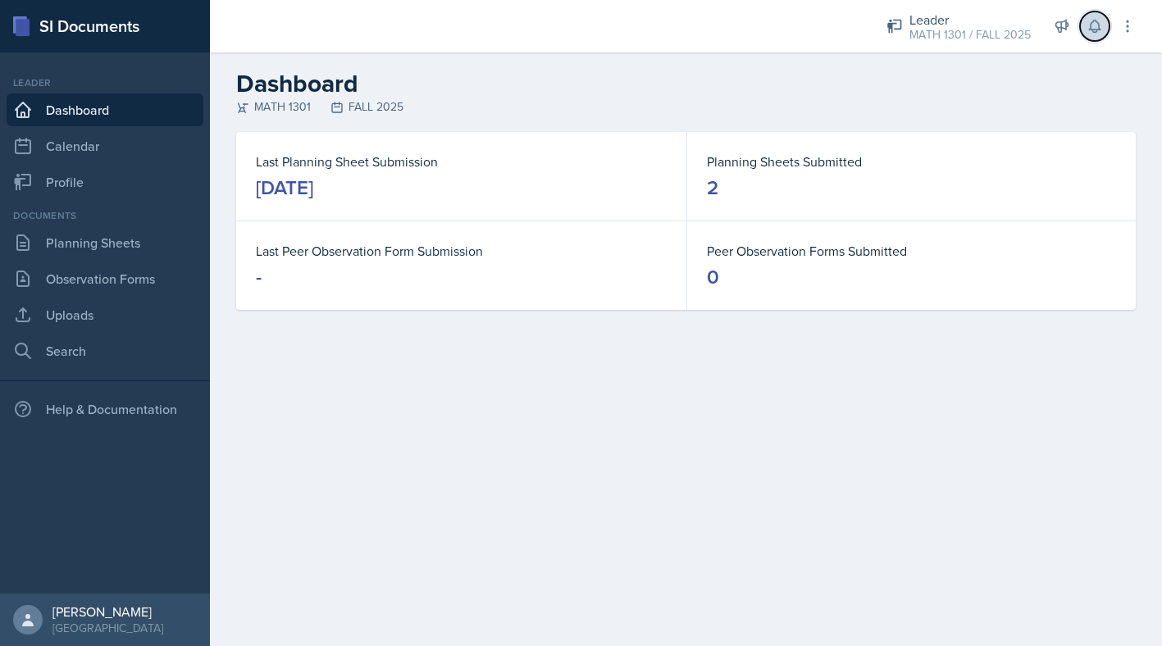
click at [1090, 37] on button at bounding box center [1095, 26] width 30 height 30
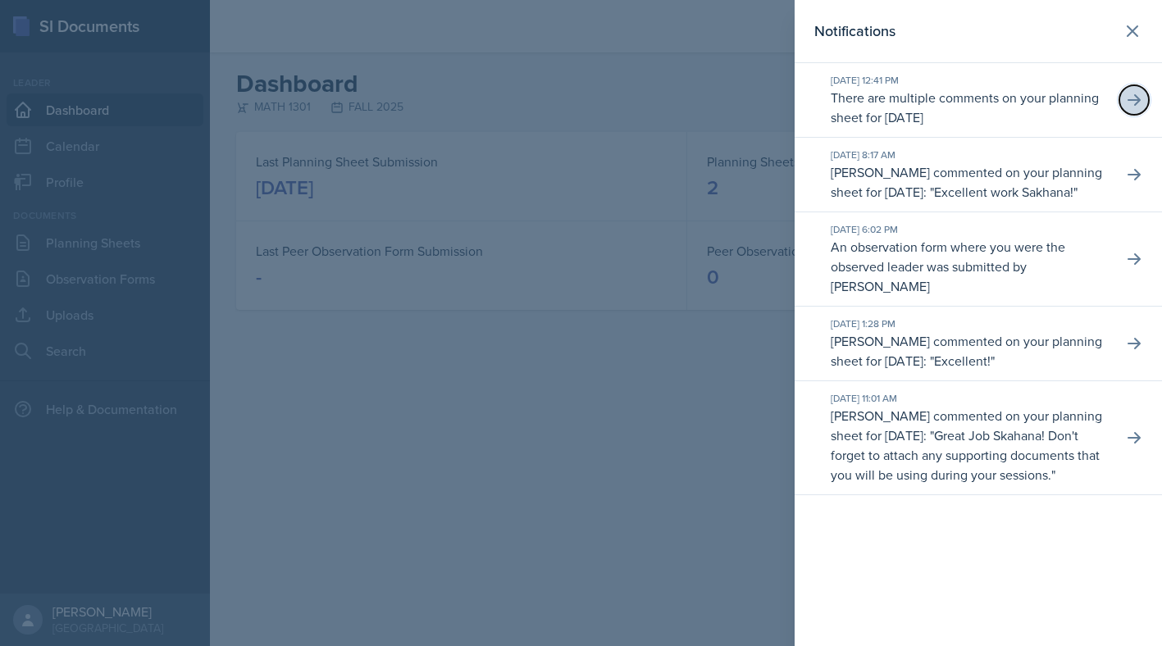
click at [1129, 102] on icon at bounding box center [1134, 100] width 16 height 16
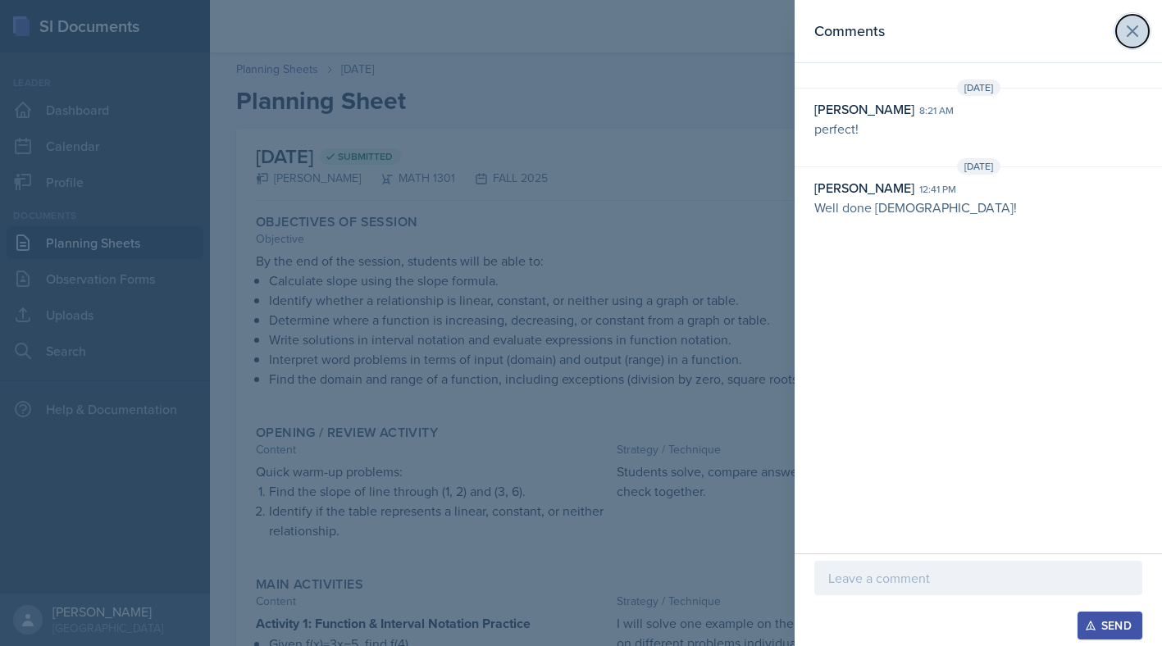
click at [1138, 27] on icon at bounding box center [1133, 31] width 20 height 20
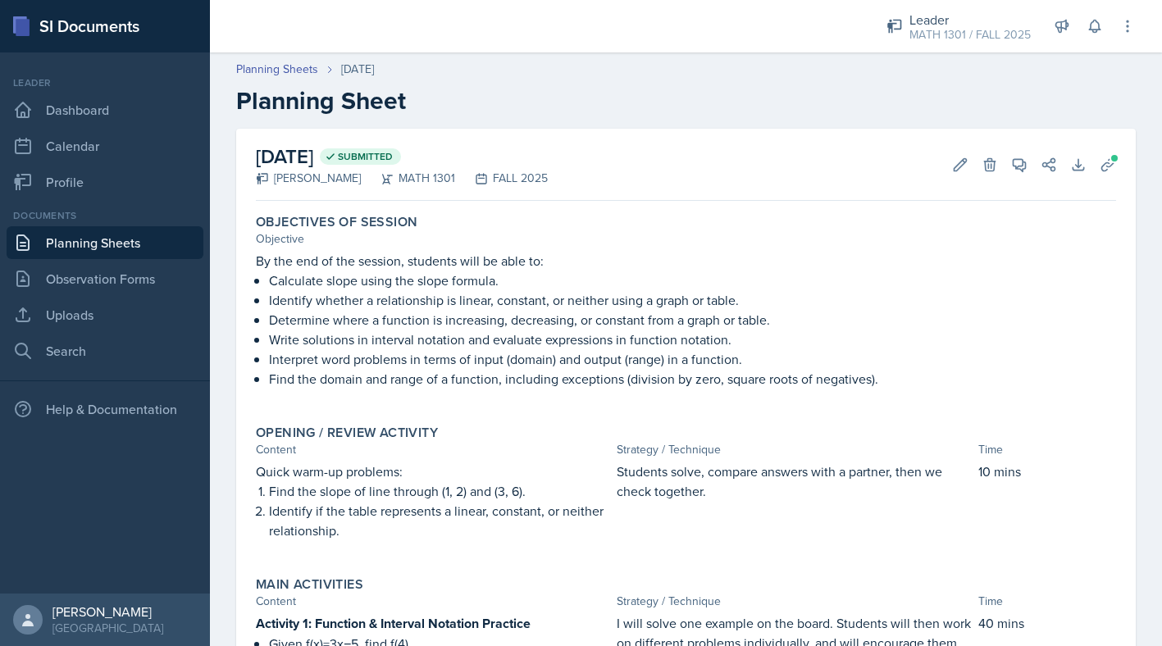
click at [1133, 42] on div "Leader MATH 1301 / FALL 2025 Leader MATH 1301 / Spring 2025 Leader MATH 1301 / …" at bounding box center [1000, 26] width 272 height 52
click at [1132, 32] on icon at bounding box center [1128, 26] width 16 height 16
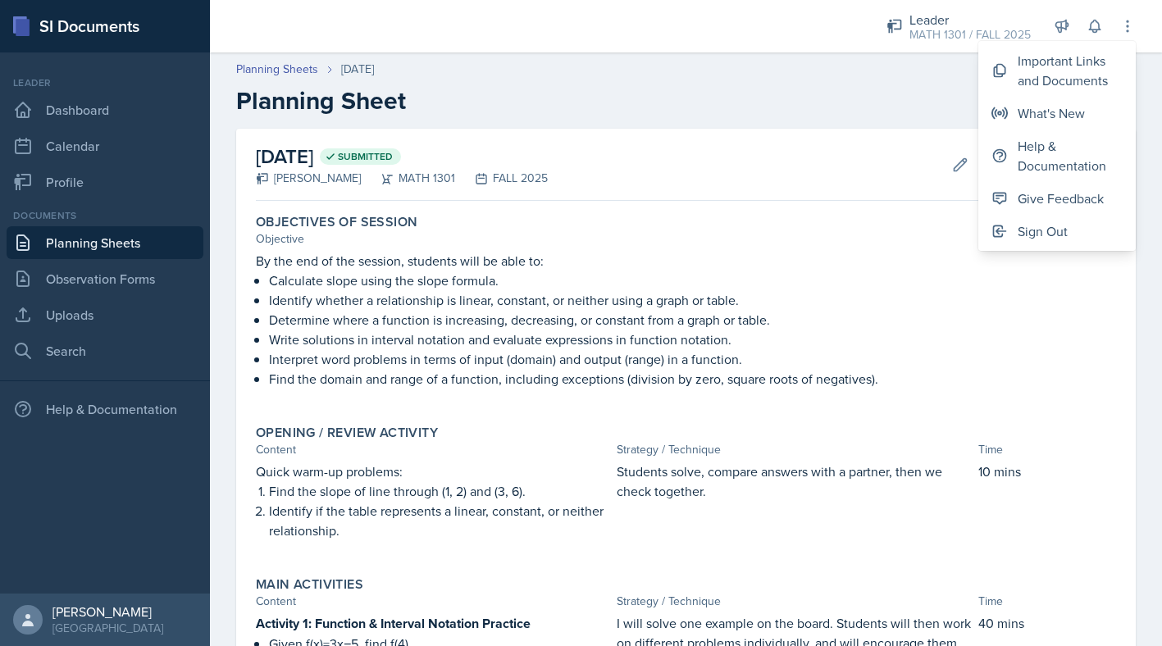
click at [869, 129] on div "[DATE] Submitted [PERSON_NAME] MATH 1301 FALL 2025 Edit Delete View Comments Co…" at bounding box center [686, 165] width 860 height 72
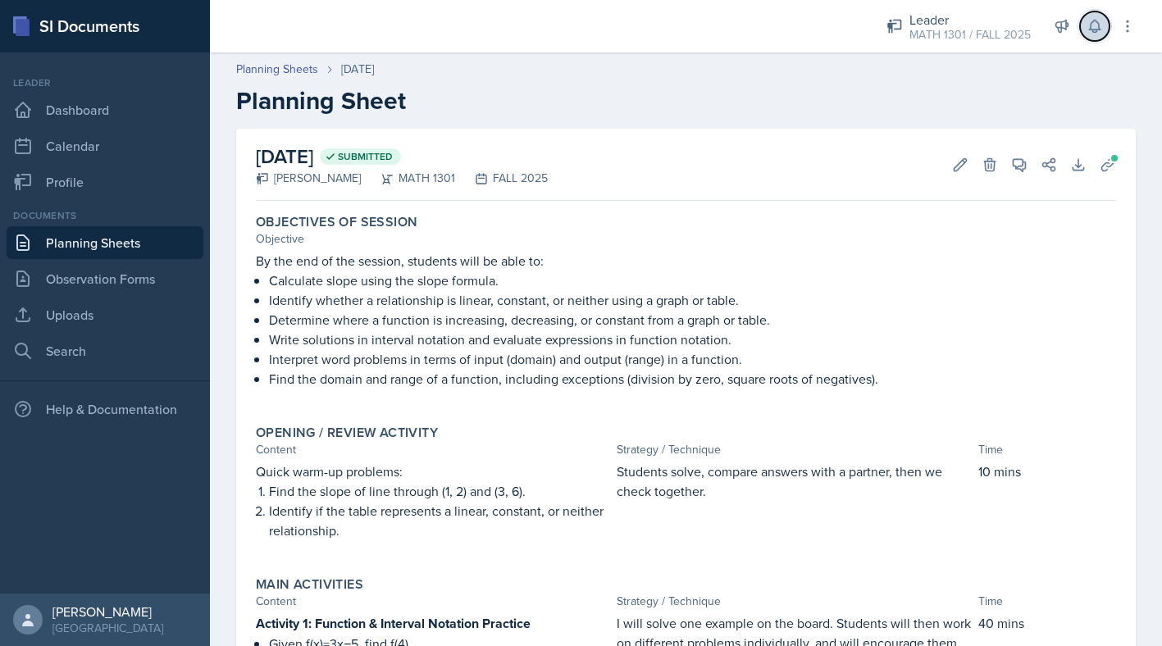
click at [1093, 32] on icon at bounding box center [1094, 27] width 11 height 12
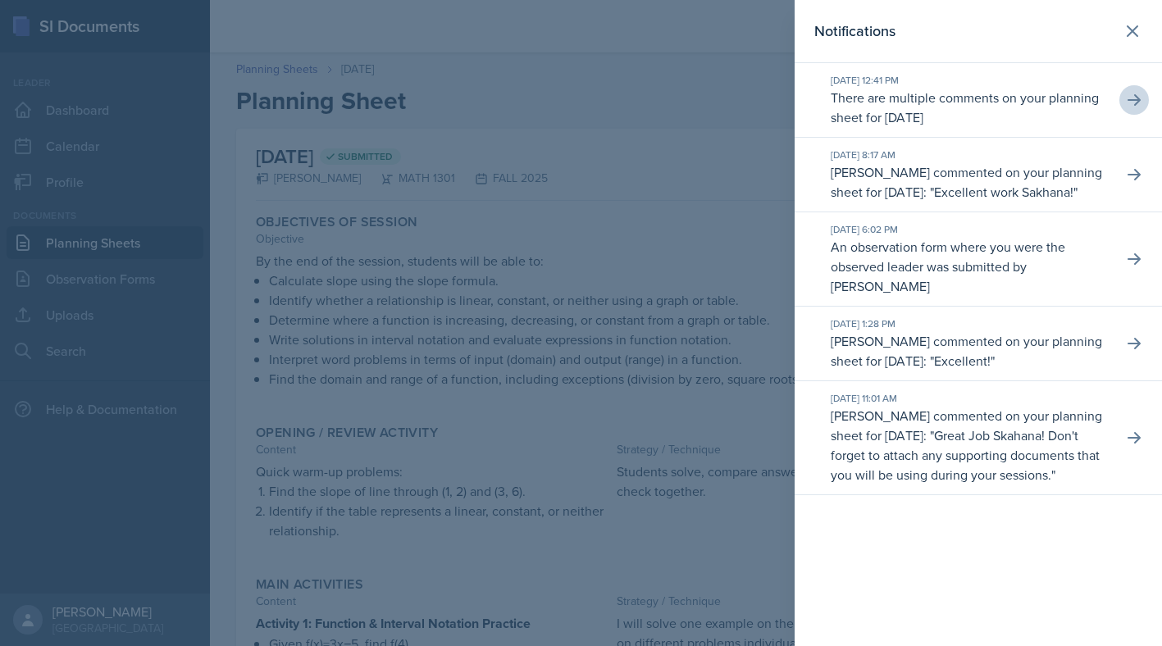
click at [1116, 99] on div "[DATE] 12:41 PM There are multiple comments on your planning sheet for [DATE]" at bounding box center [978, 100] width 367 height 75
click at [1134, 100] on icon at bounding box center [1134, 99] width 13 height 11
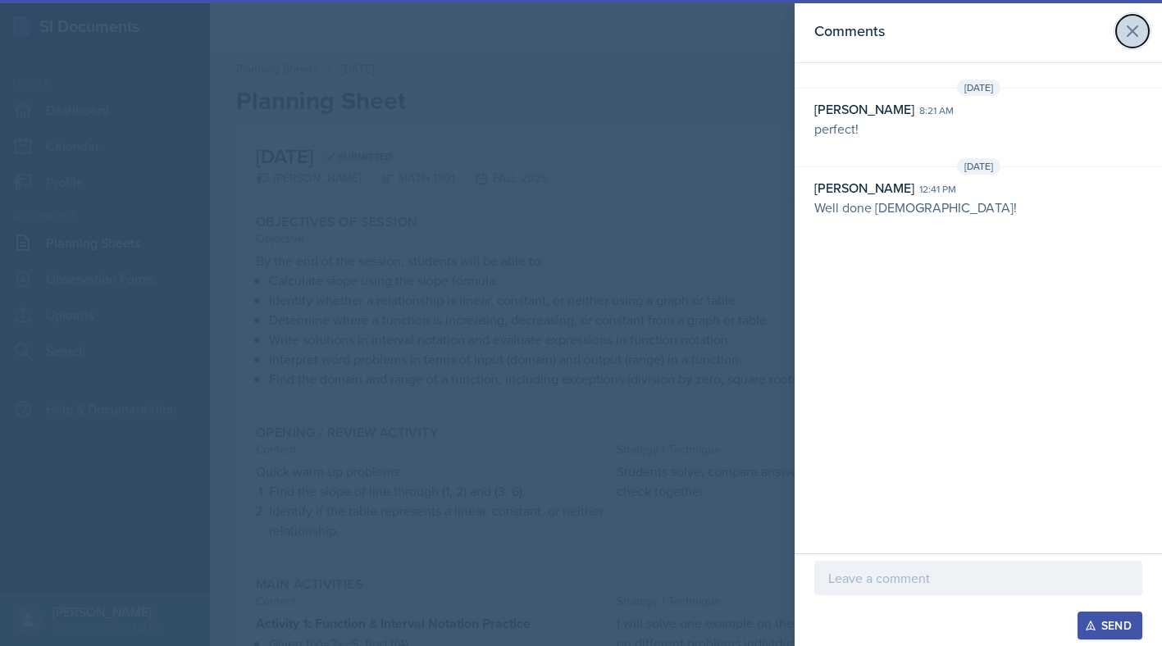
click at [1132, 34] on icon at bounding box center [1133, 31] width 20 height 20
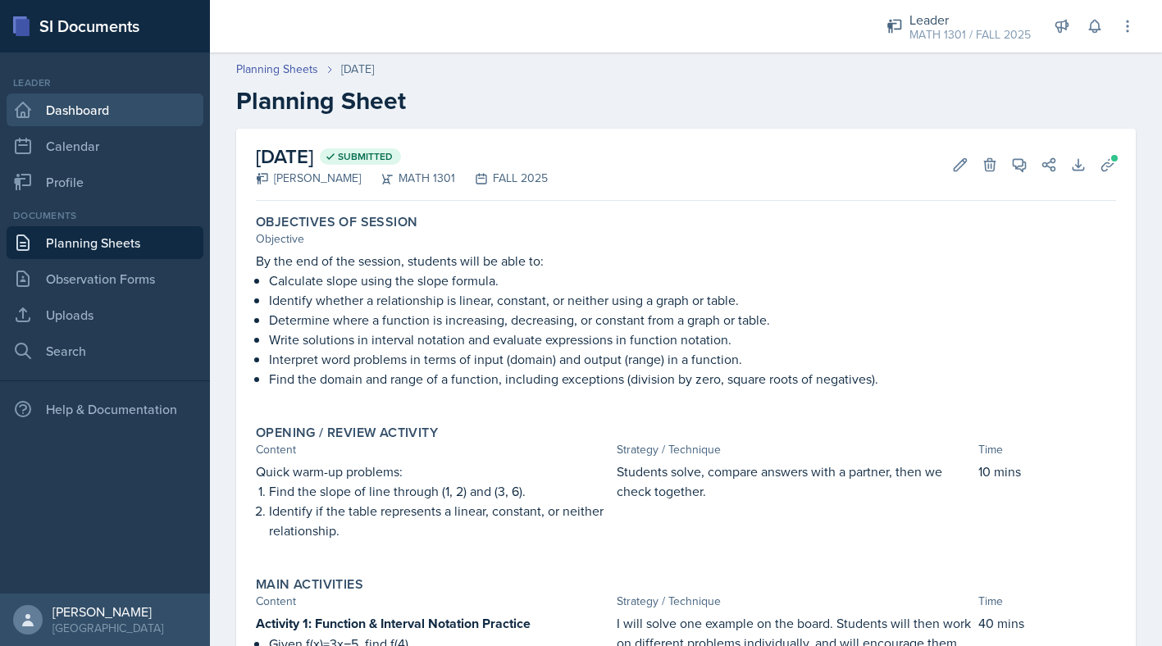
click at [77, 103] on link "Dashboard" at bounding box center [105, 110] width 197 height 33
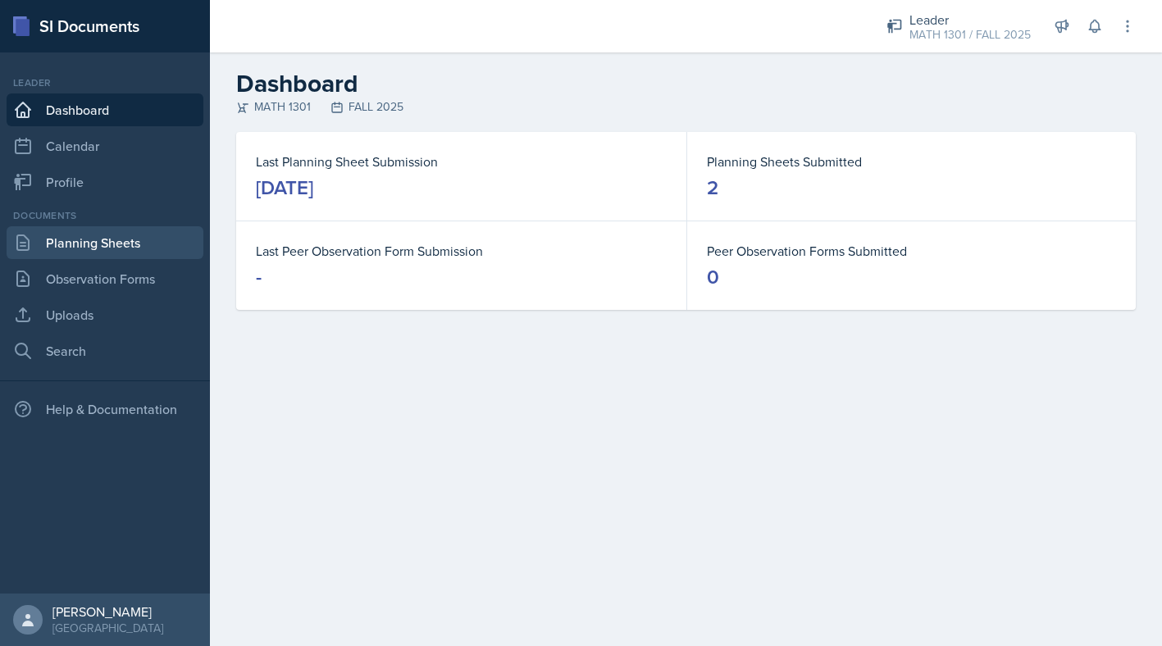
click at [77, 248] on link "Planning Sheets" at bounding box center [105, 242] width 197 height 33
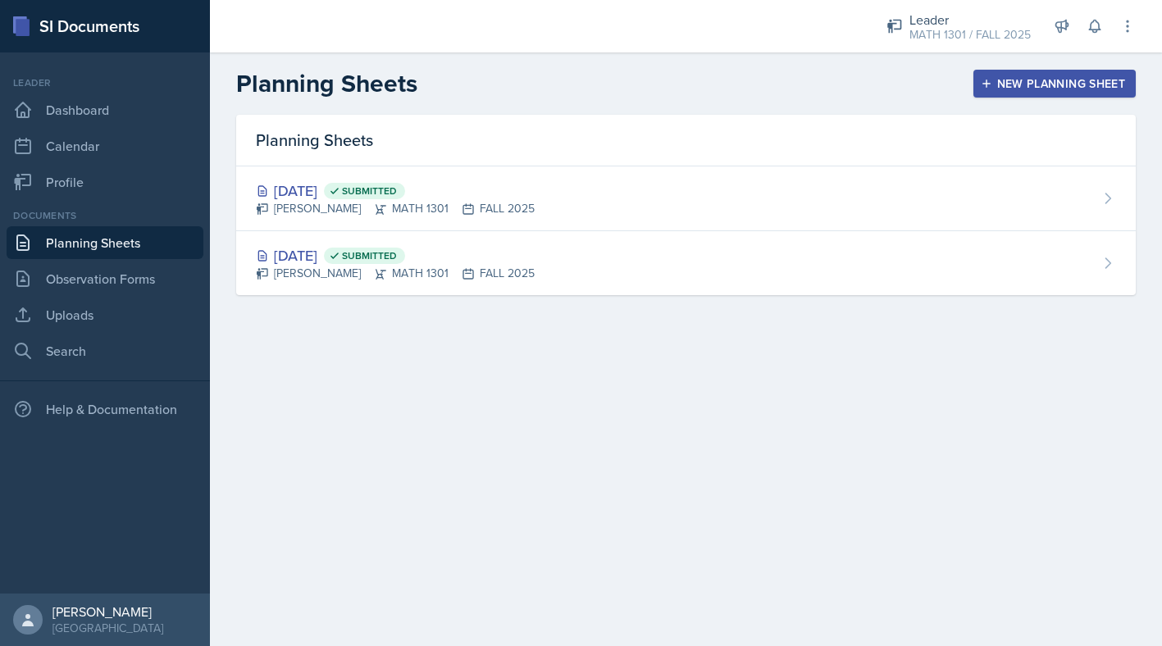
click at [524, 455] on main "Planning Sheets New Planning Sheet Planning Sheets [DATE] Submitted [PERSON_NAM…" at bounding box center [686, 349] width 952 height 594
